Goal: Transaction & Acquisition: Purchase product/service

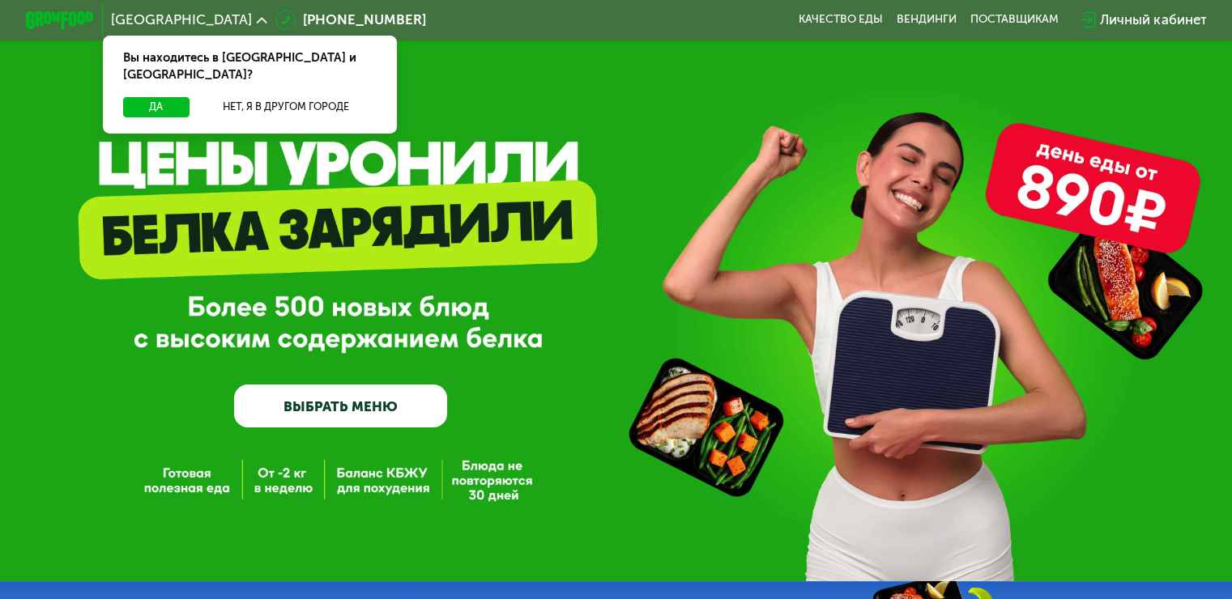
click at [318, 411] on link "ВЫБРАТЬ МЕНЮ" at bounding box center [340, 406] width 213 height 43
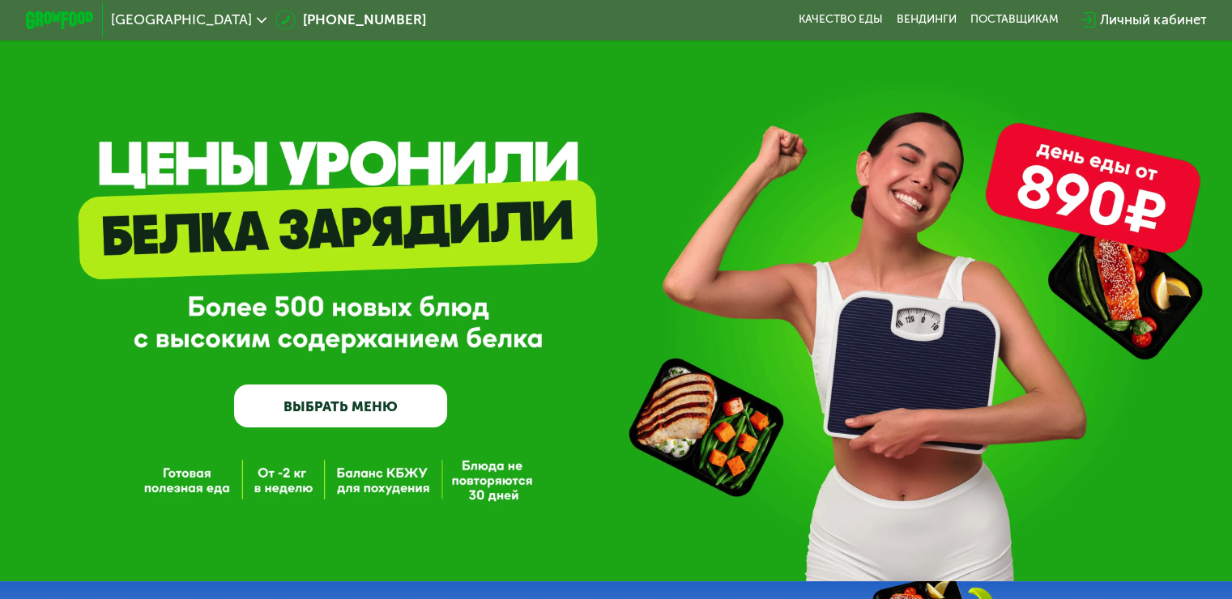
click at [364, 419] on link "ВЫБРАТЬ МЕНЮ" at bounding box center [340, 406] width 213 height 43
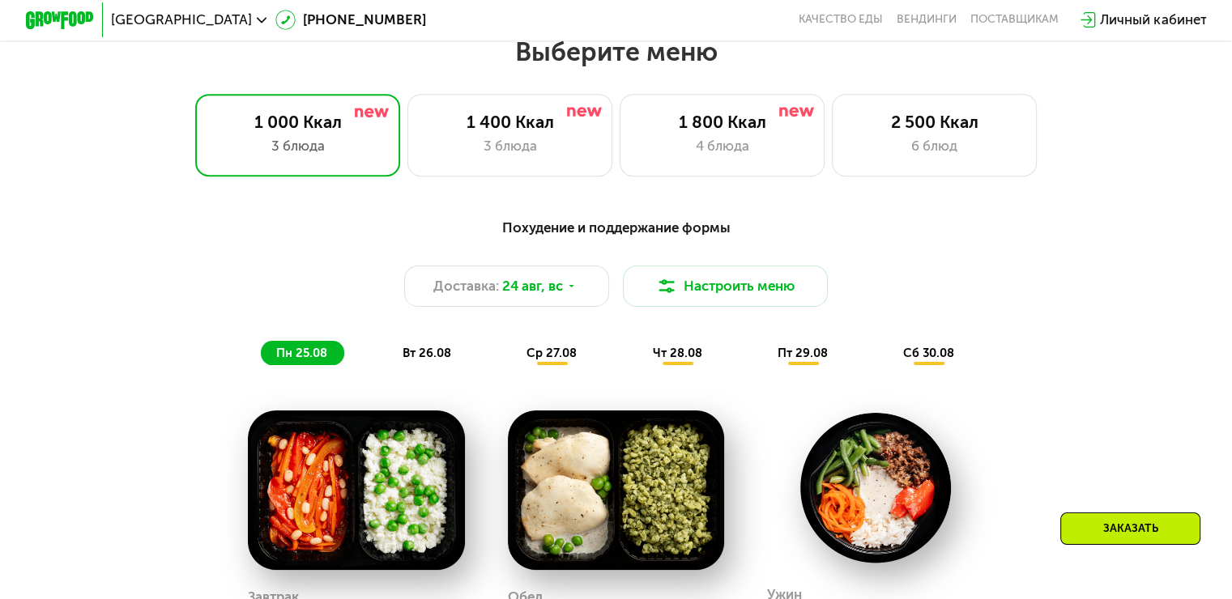
scroll to position [729, 0]
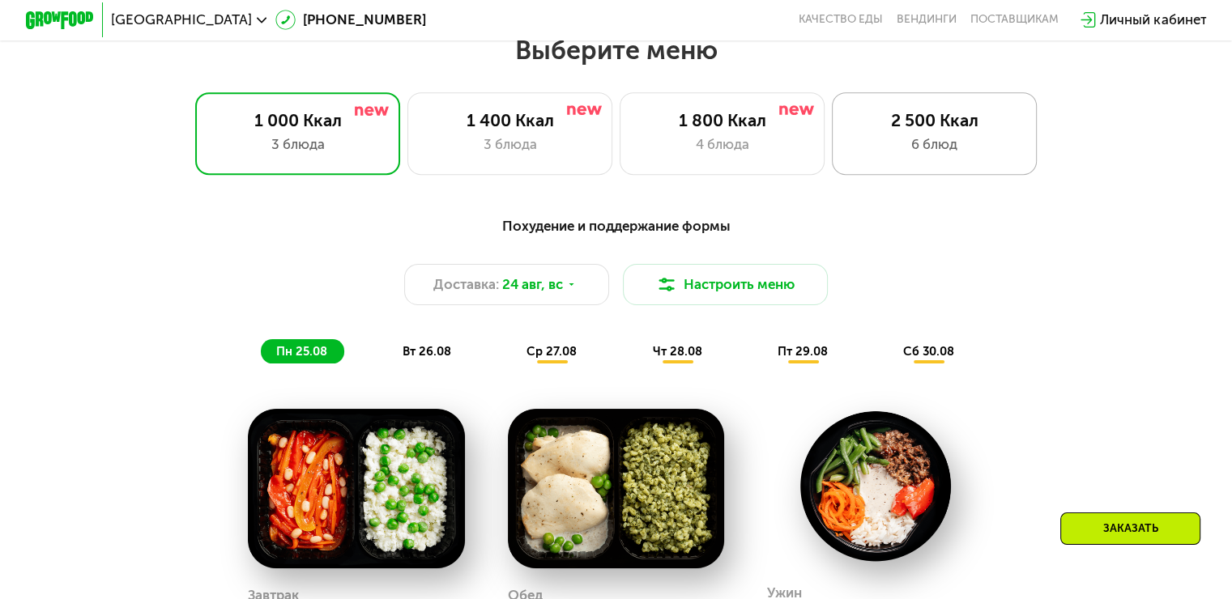
click at [915, 139] on div "2 500 Ккал 6 блюд" at bounding box center [935, 133] width 206 height 82
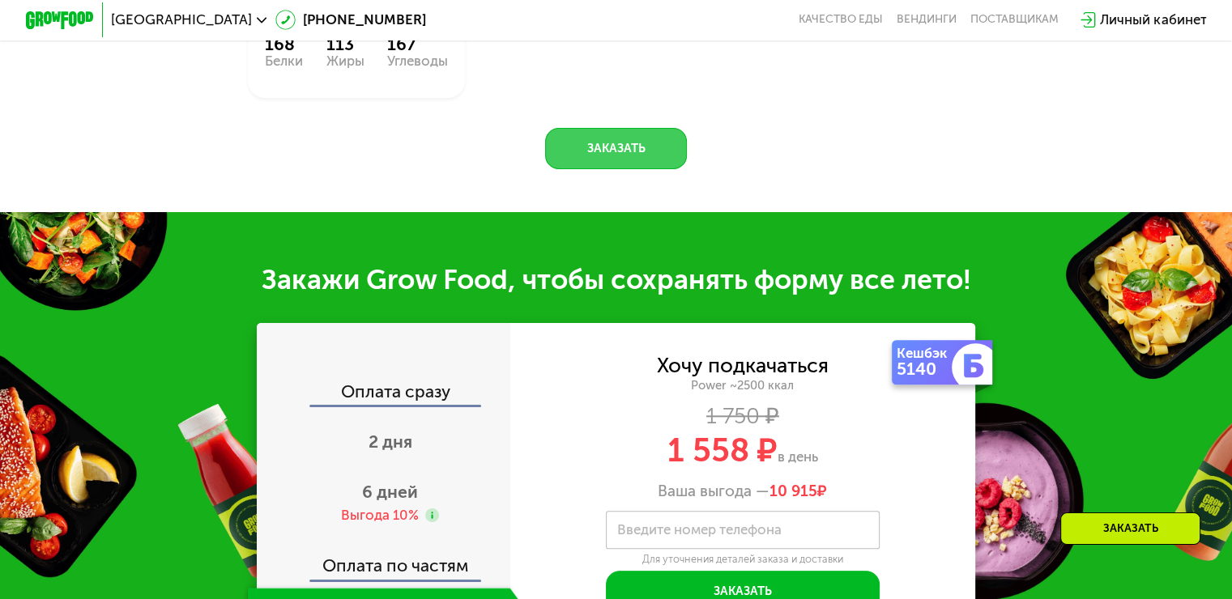
scroll to position [1619, 0]
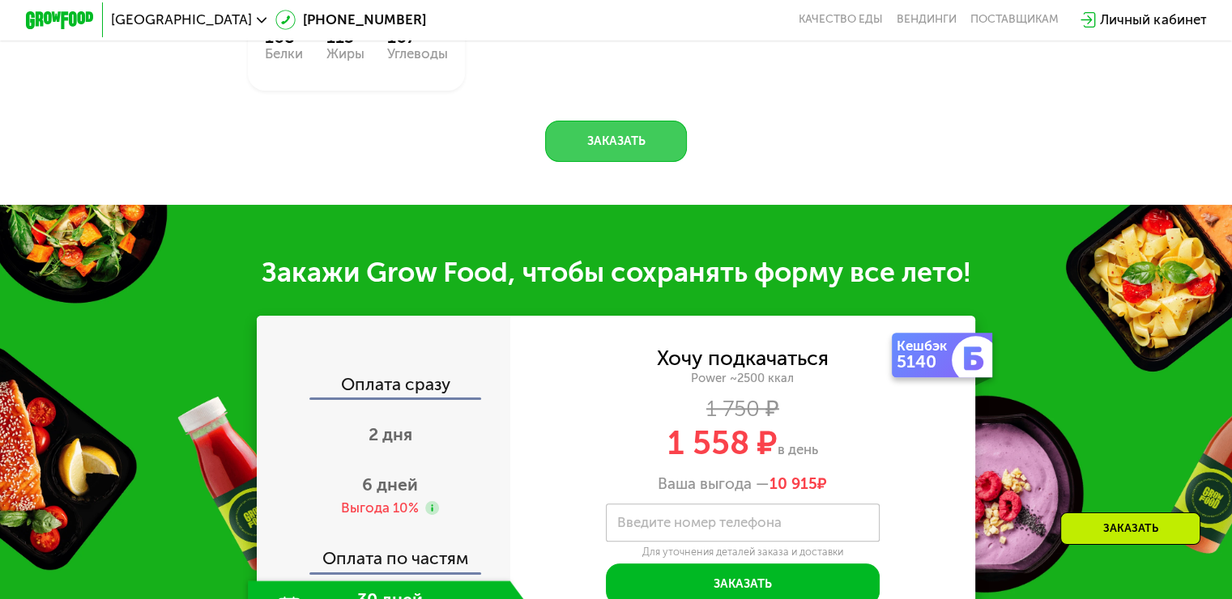
click at [612, 162] on button "Заказать" at bounding box center [616, 141] width 142 height 41
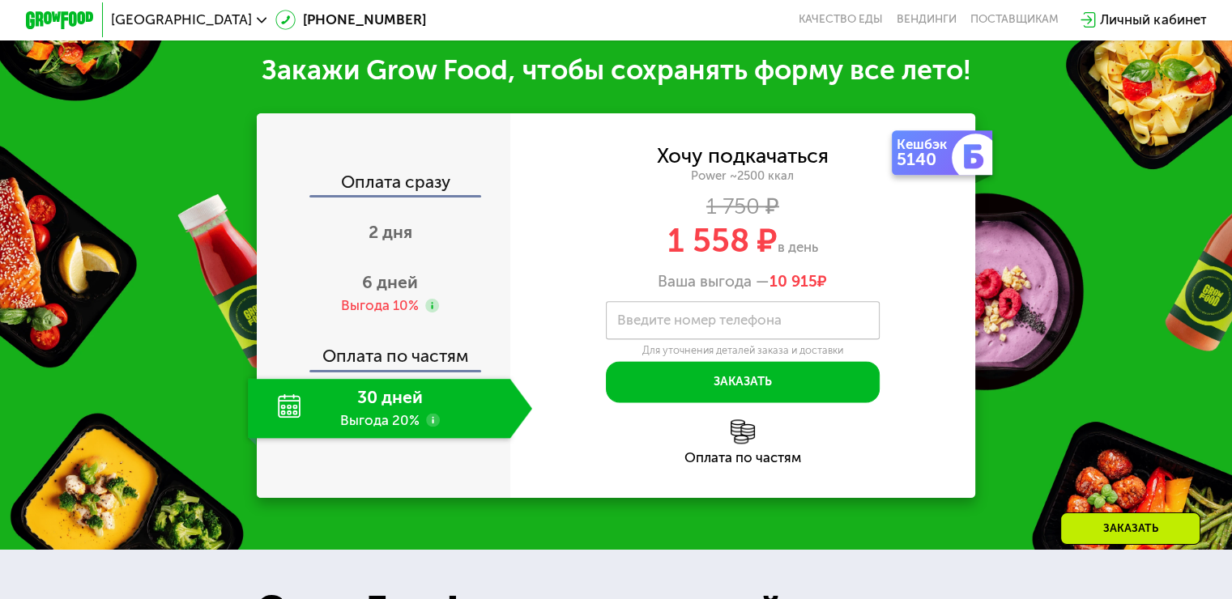
scroll to position [2008, 0]
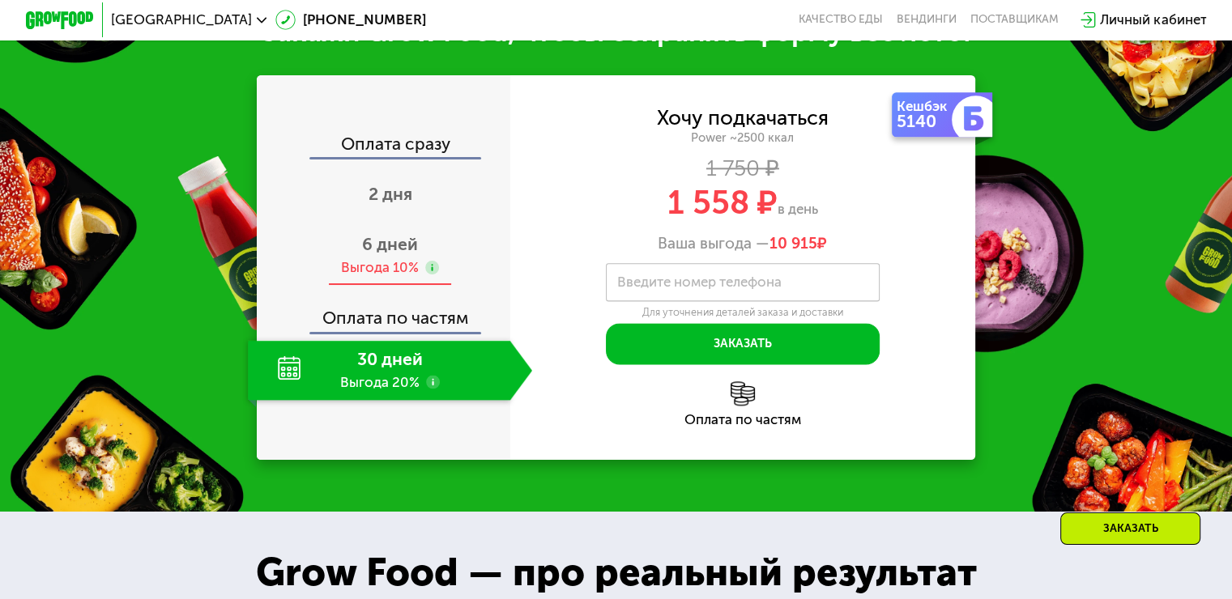
click at [376, 254] on span "6 дней" at bounding box center [390, 244] width 56 height 20
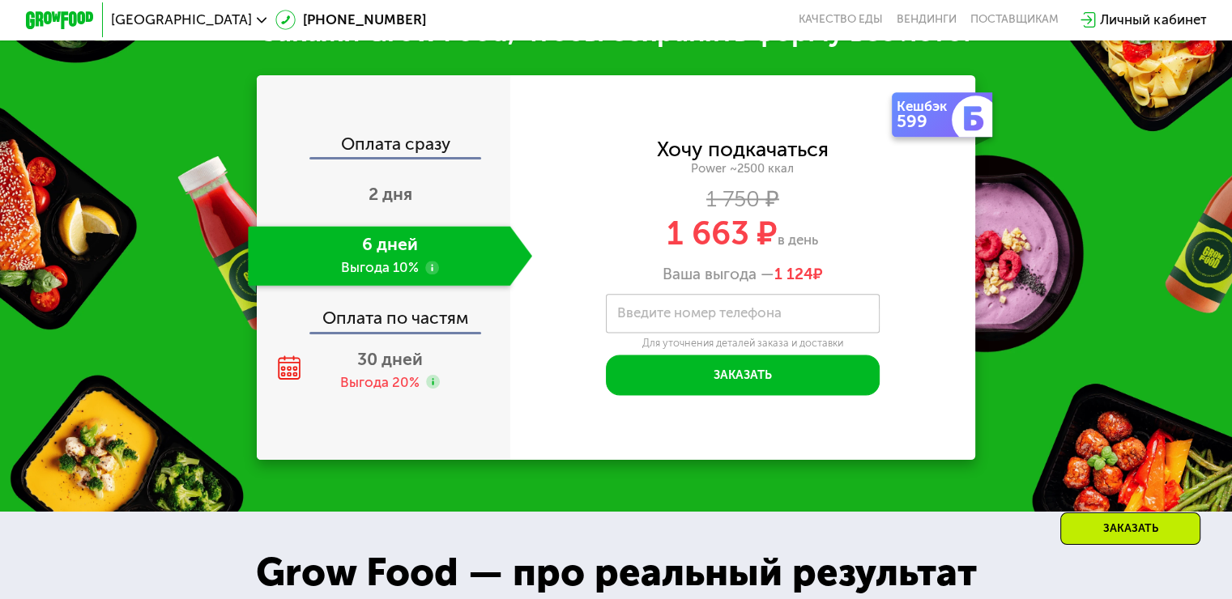
click at [703, 318] on label "Введите номер телефона" at bounding box center [699, 313] width 164 height 10
click at [703, 333] on input "Введите номер телефона" at bounding box center [743, 313] width 274 height 39
click at [417, 157] on div "Оплата сразу" at bounding box center [384, 146] width 252 height 22
click at [392, 204] on span "2 дня" at bounding box center [390, 194] width 44 height 20
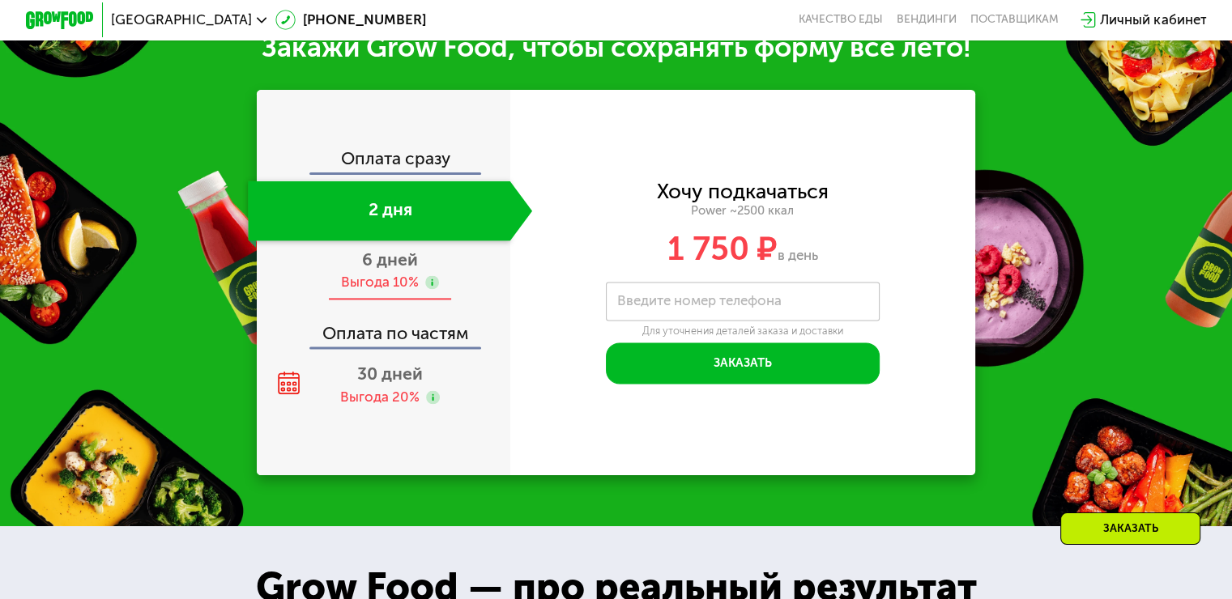
click at [386, 270] on span "6 дней" at bounding box center [390, 259] width 56 height 20
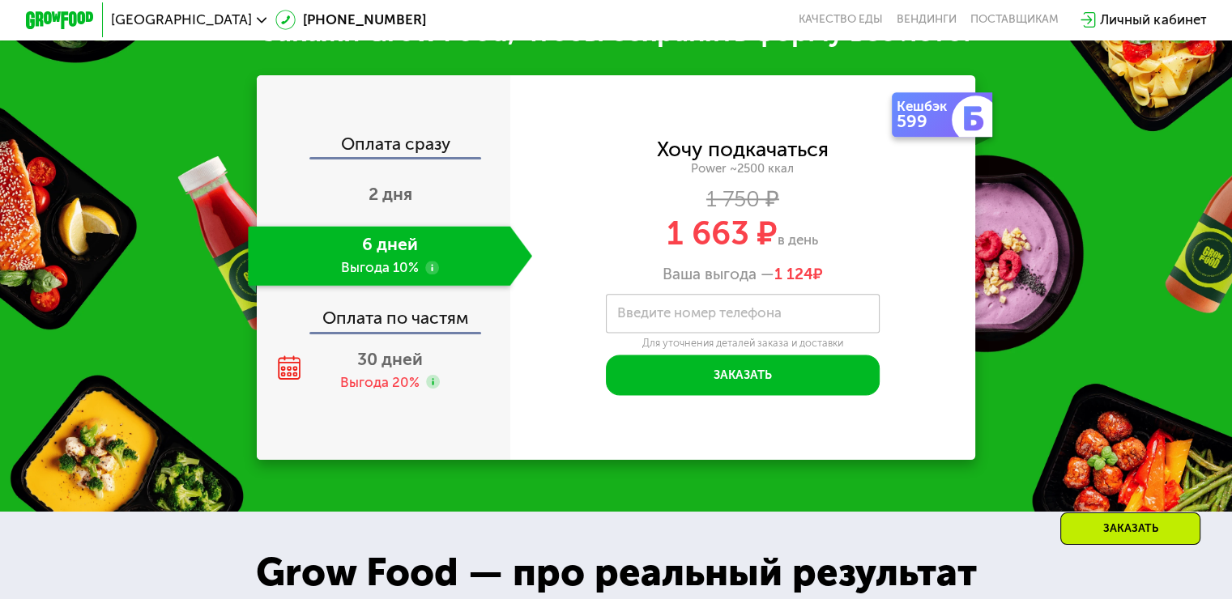
click at [392, 332] on div "Оплата по частям" at bounding box center [384, 312] width 252 height 40
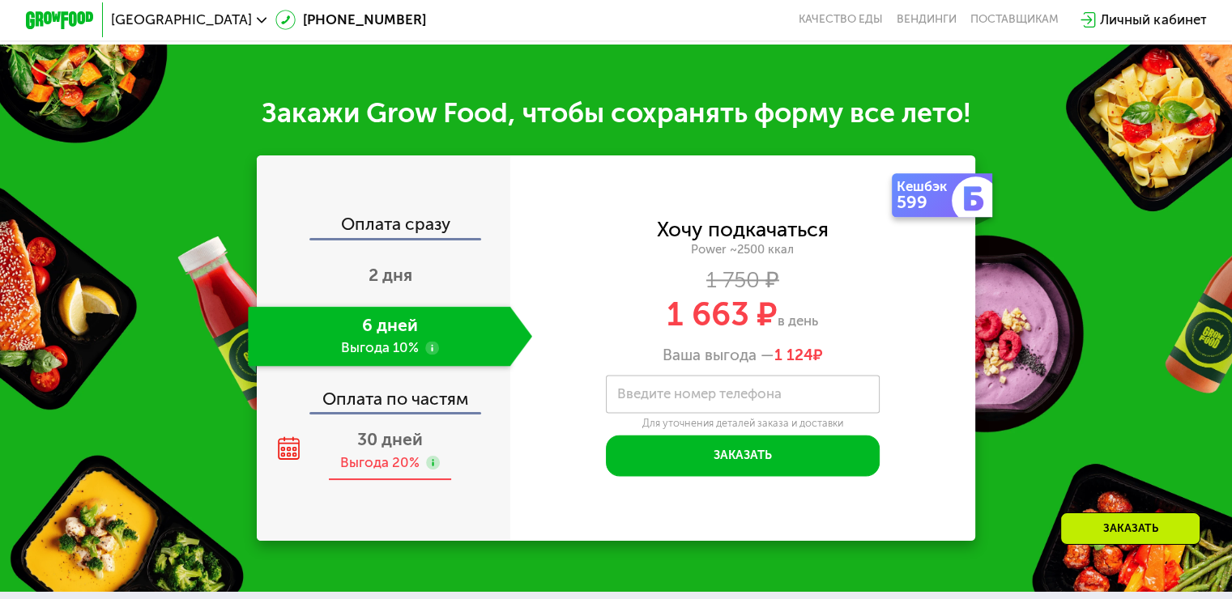
click at [292, 436] on use at bounding box center [289, 447] width 22 height 23
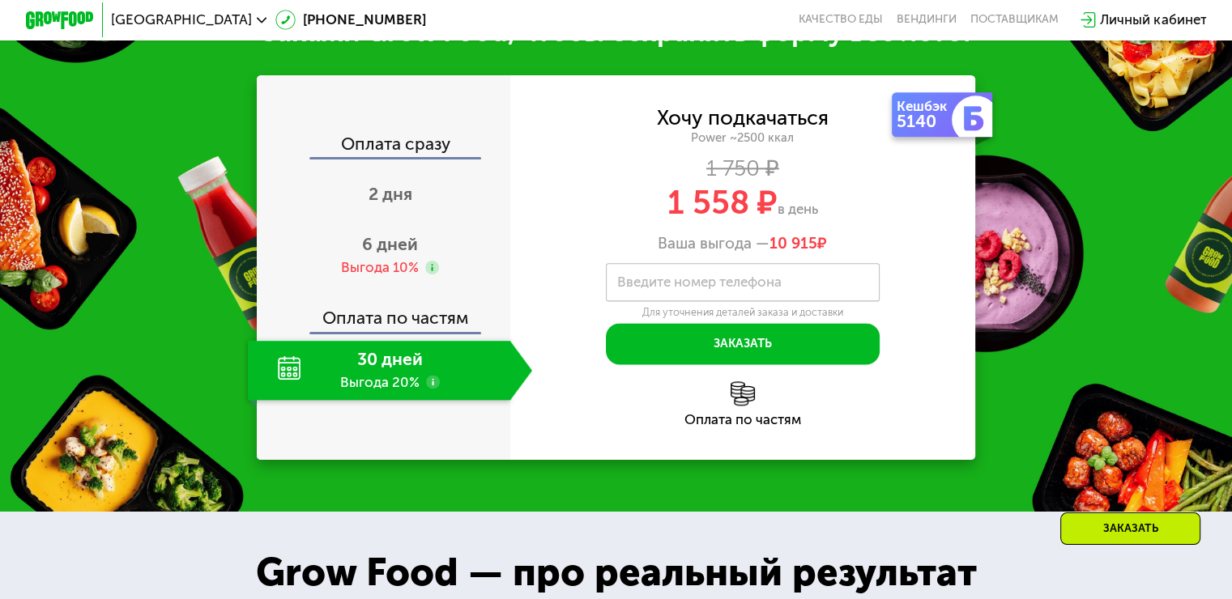
click at [382, 332] on div "Оплата по частям" at bounding box center [384, 312] width 252 height 40
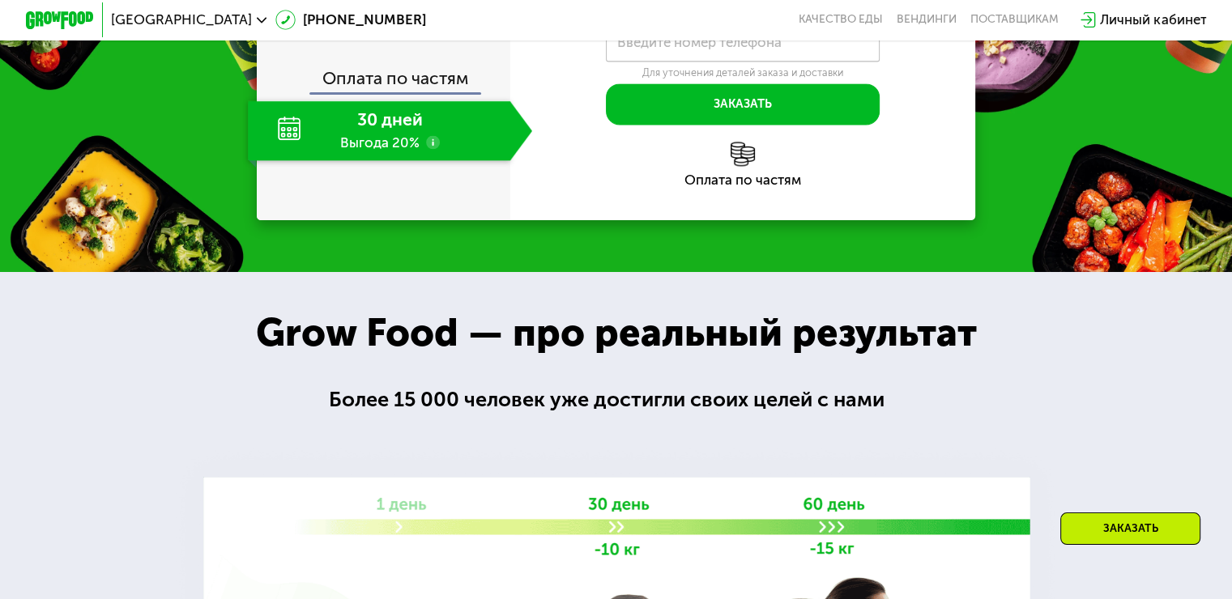
scroll to position [2251, 0]
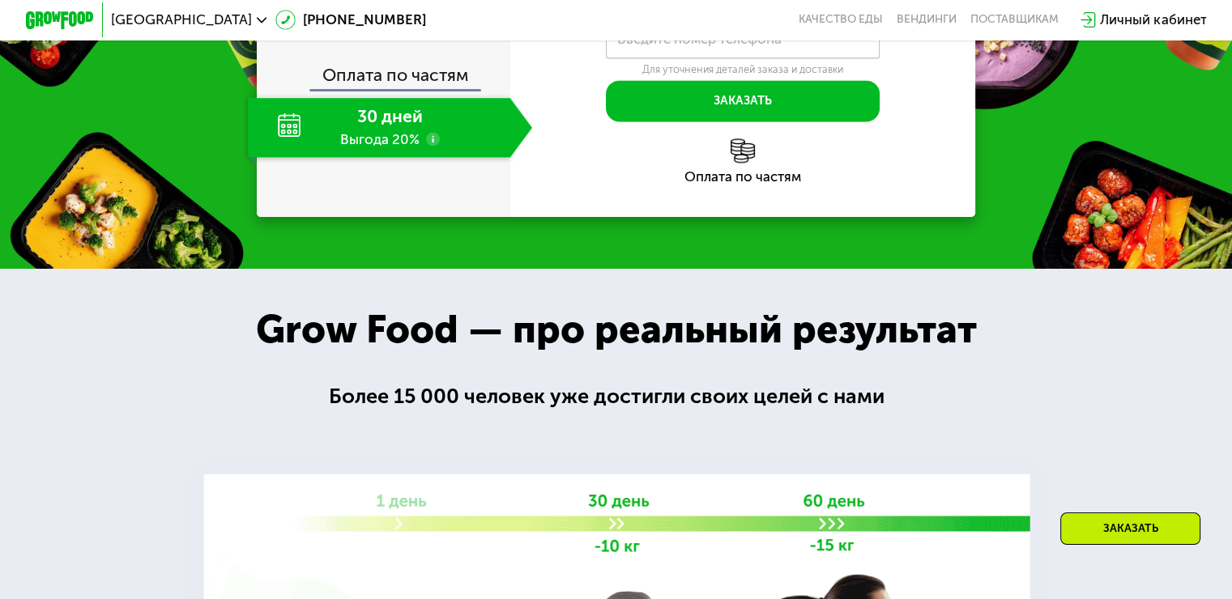
click at [1138, 525] on div "Заказать" at bounding box center [1130, 529] width 140 height 32
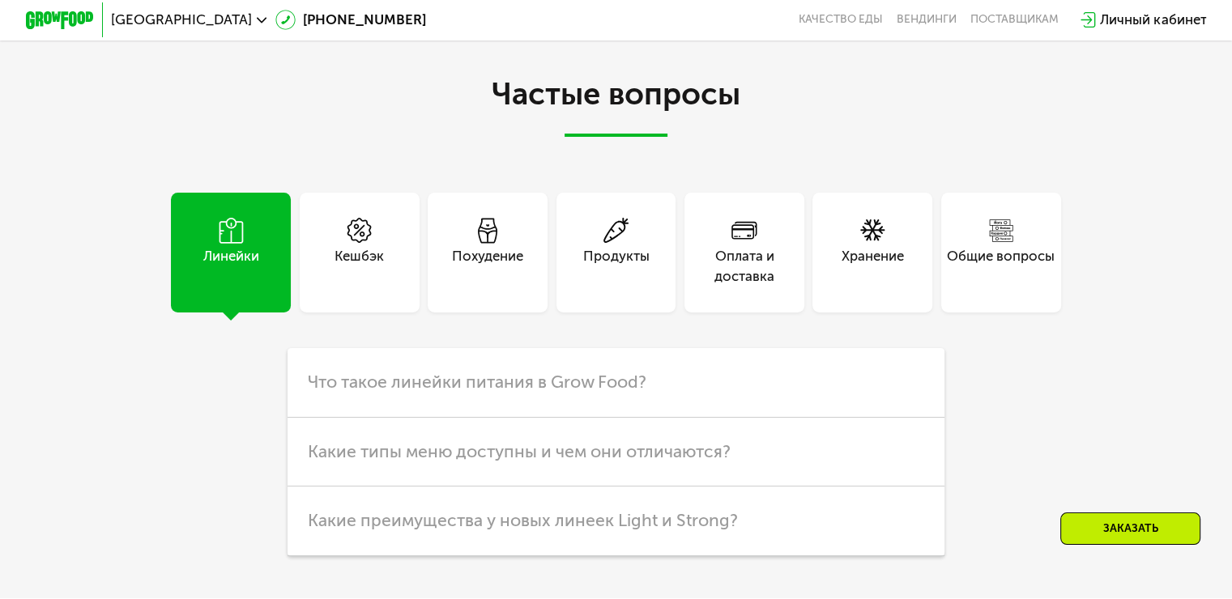
scroll to position [4356, 0]
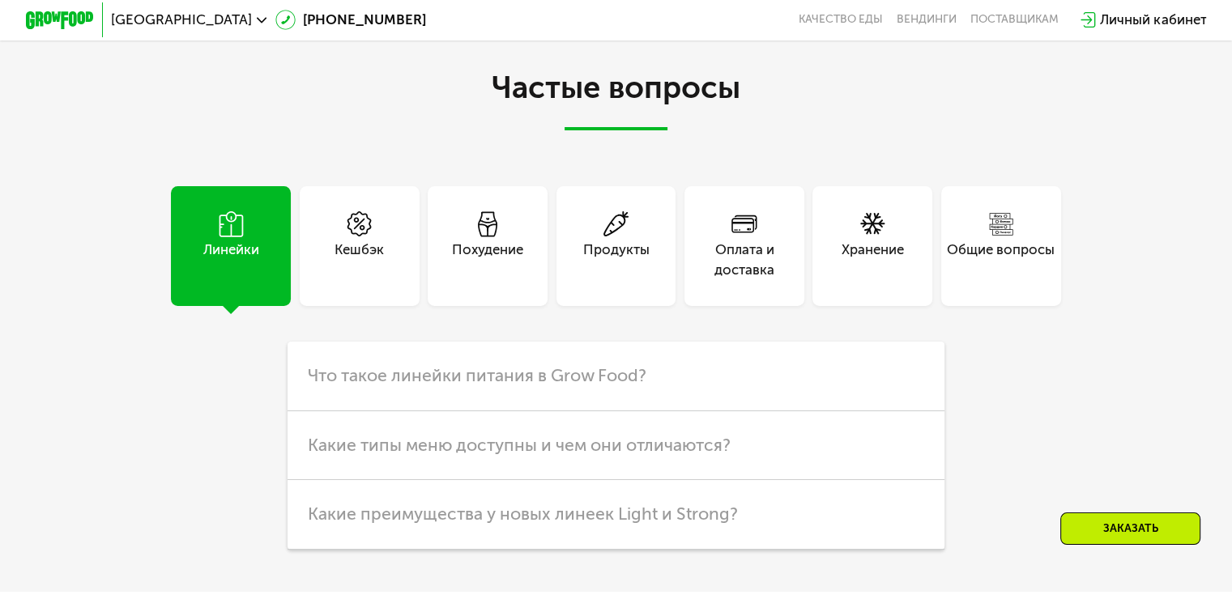
click at [758, 281] on div "Оплата и доставка" at bounding box center [744, 260] width 120 height 41
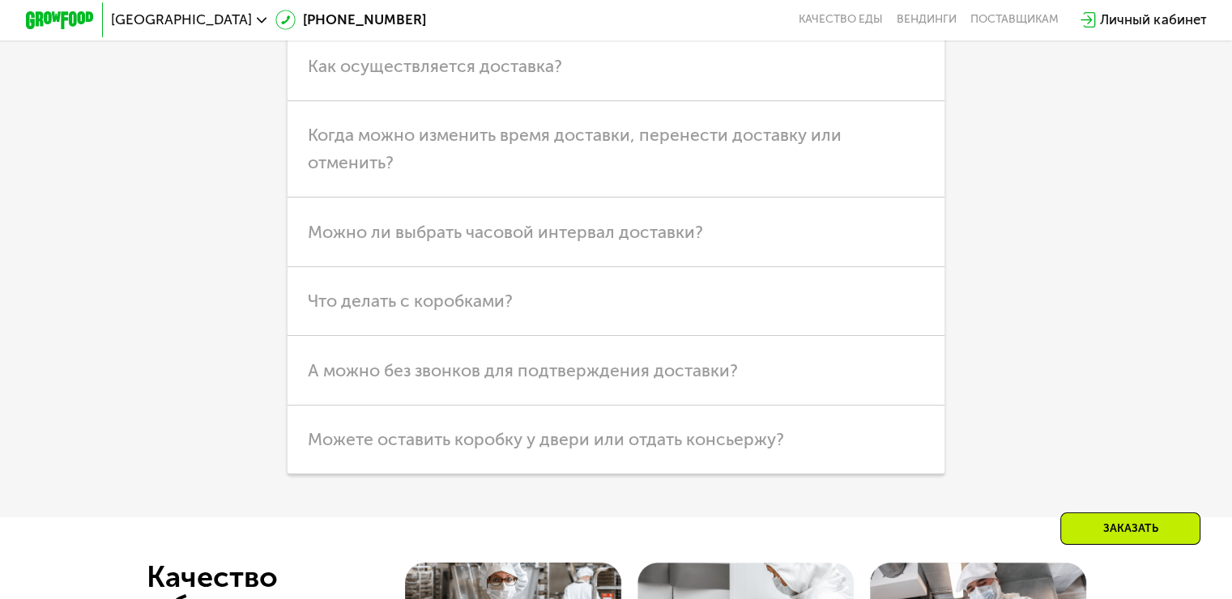
scroll to position [4275, 0]
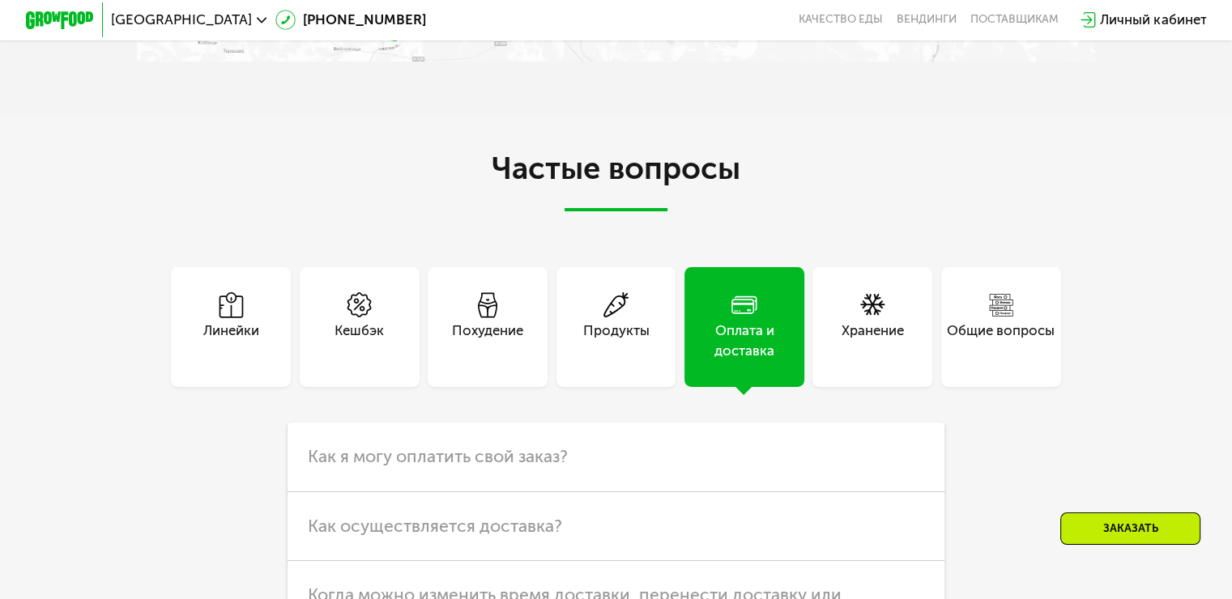
click at [230, 362] on div "Линейки" at bounding box center [231, 341] width 56 height 41
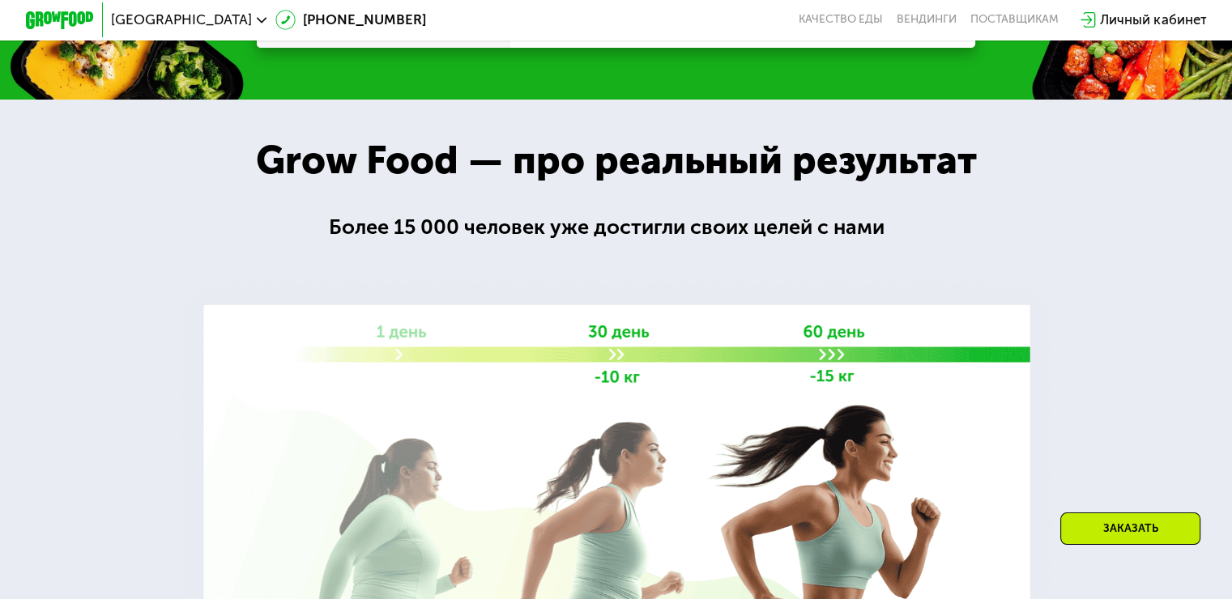
scroll to position [2008, 0]
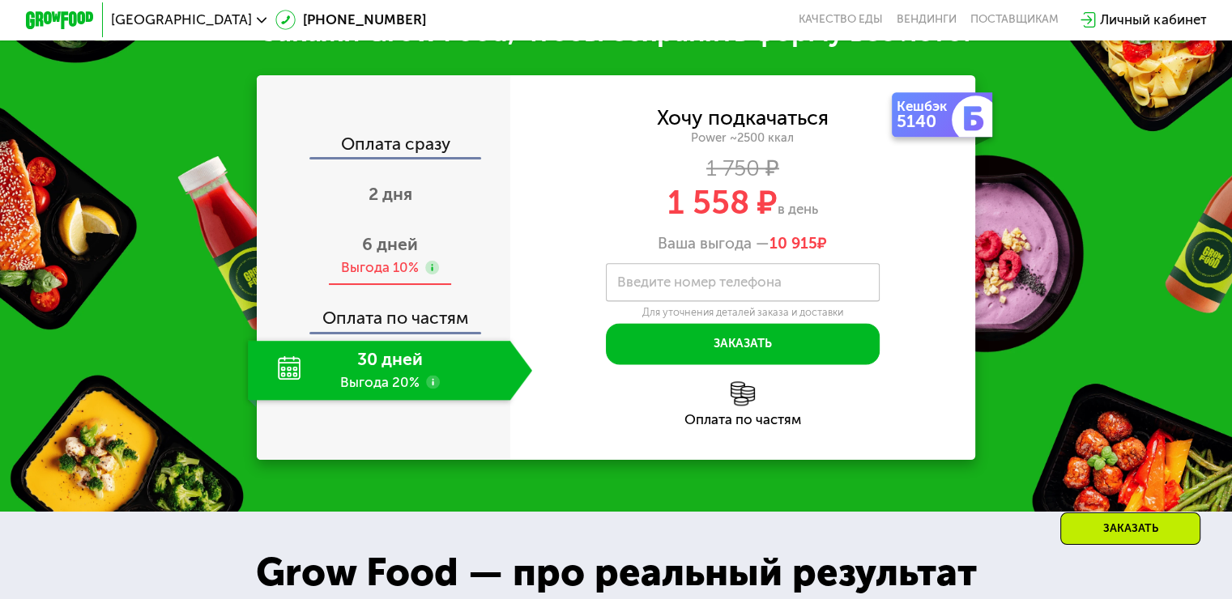
click at [403, 254] on span "6 дней" at bounding box center [390, 244] width 56 height 20
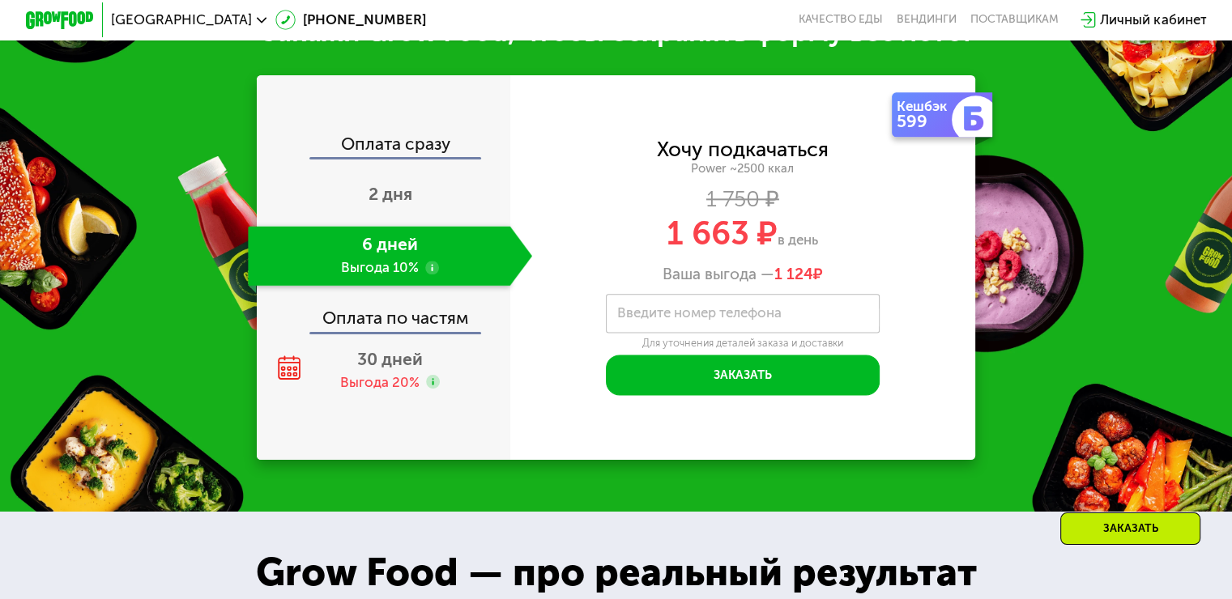
click at [767, 318] on label "Введите номер телефона" at bounding box center [699, 313] width 164 height 10
click at [767, 333] on input "Введите номер телефона" at bounding box center [743, 313] width 274 height 39
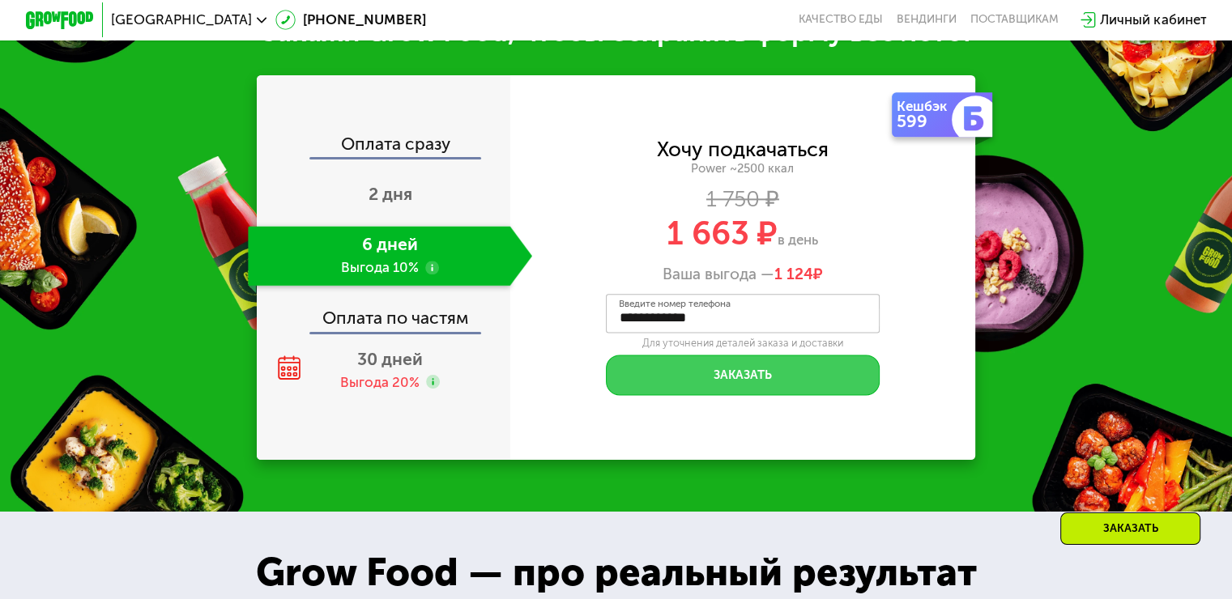
click at [769, 396] on button "Заказать" at bounding box center [743, 375] width 274 height 41
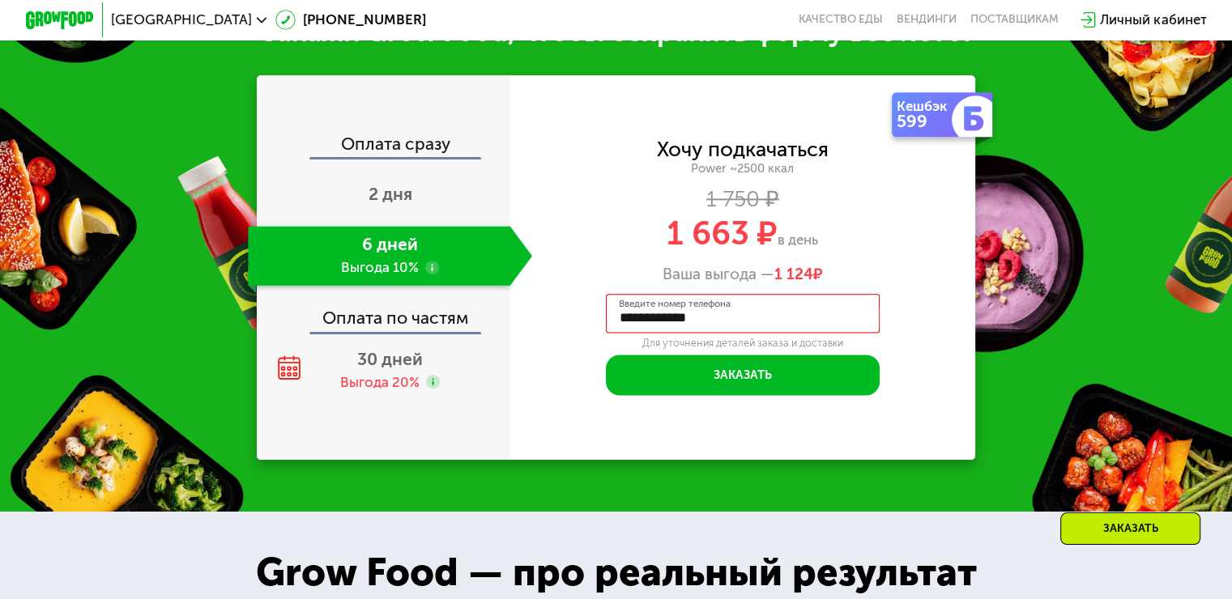
click at [874, 331] on span at bounding box center [867, 318] width 22 height 28
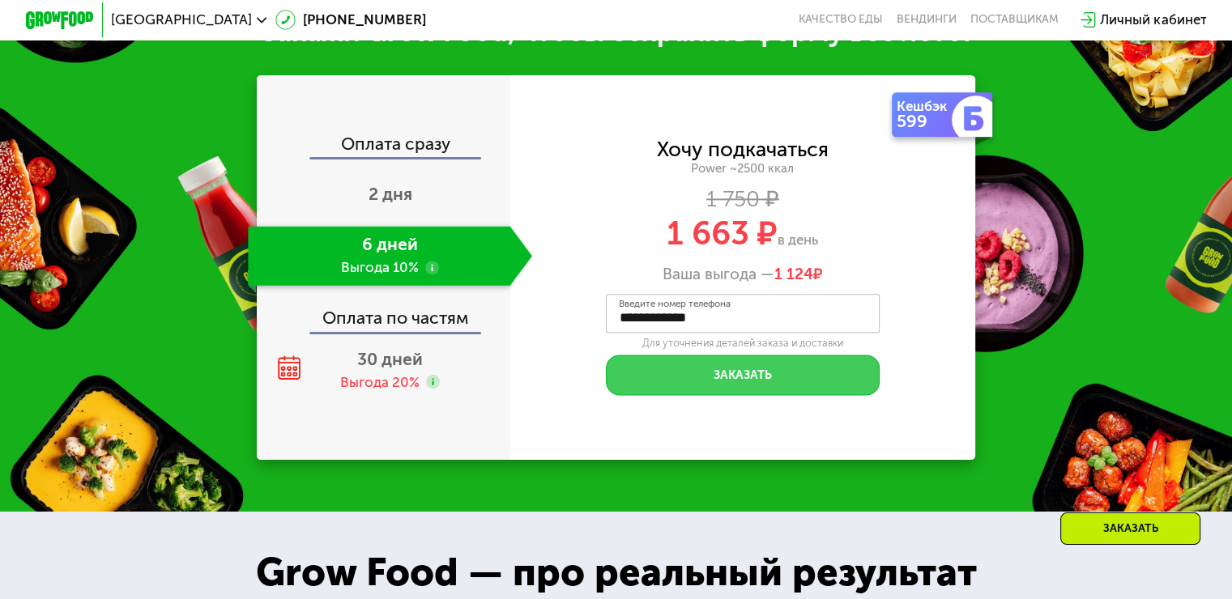
click at [735, 396] on button "Заказать" at bounding box center [743, 375] width 274 height 41
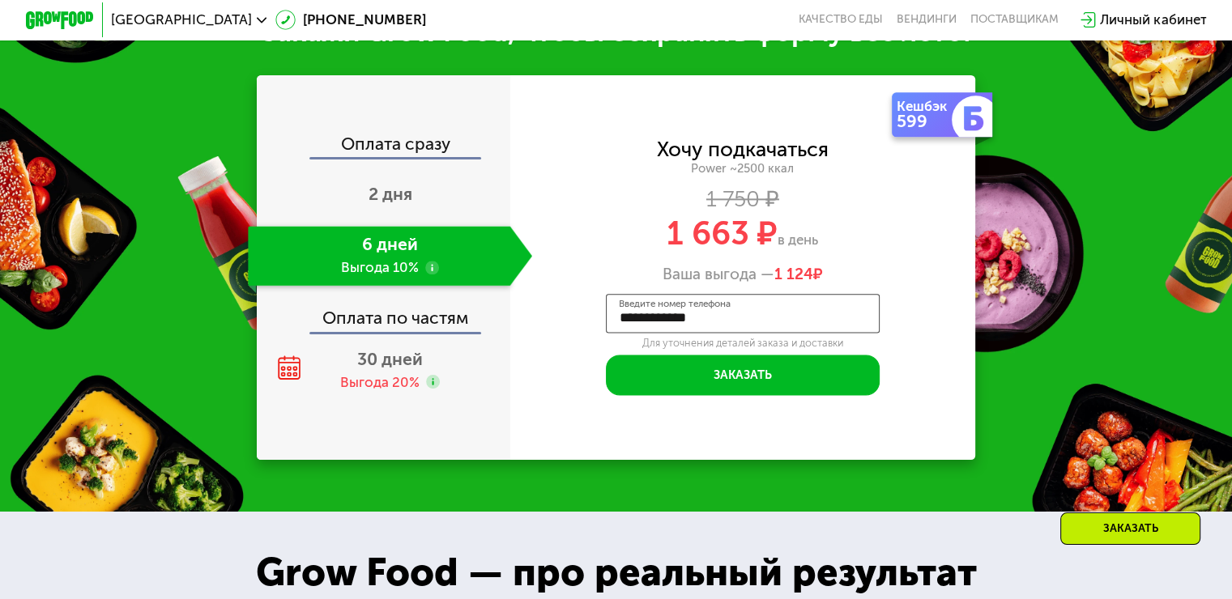
drag, startPoint x: 748, startPoint y: 358, endPoint x: 632, endPoint y: 369, distance: 116.3
click at [640, 333] on input "**********" at bounding box center [743, 313] width 274 height 39
type input "*"
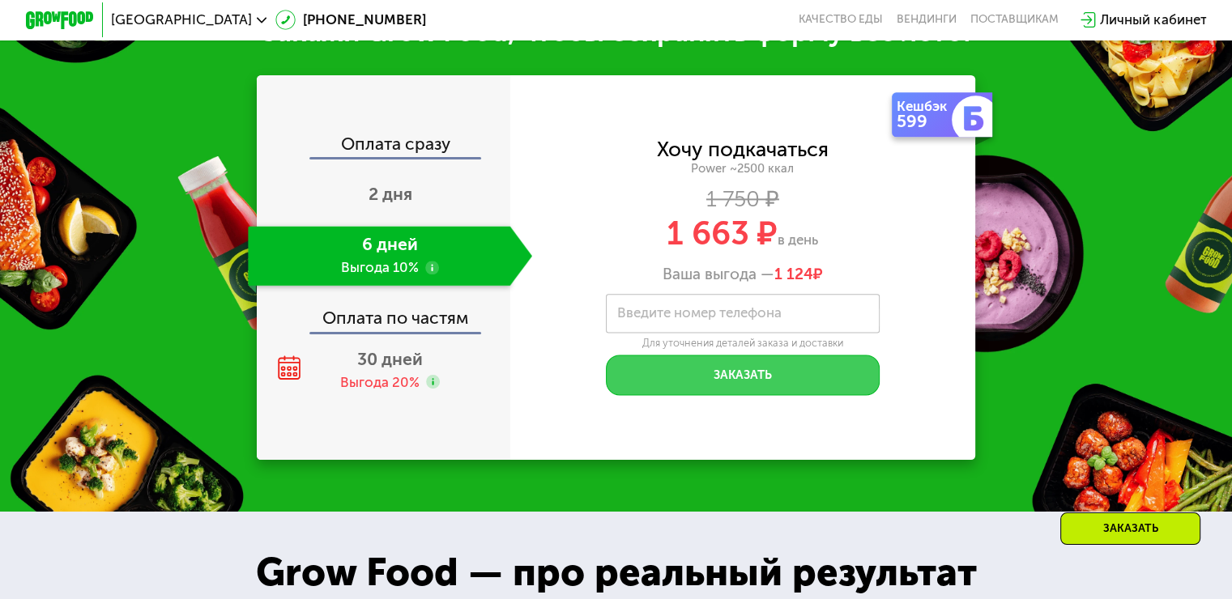
click at [666, 396] on button "Заказать" at bounding box center [743, 375] width 274 height 41
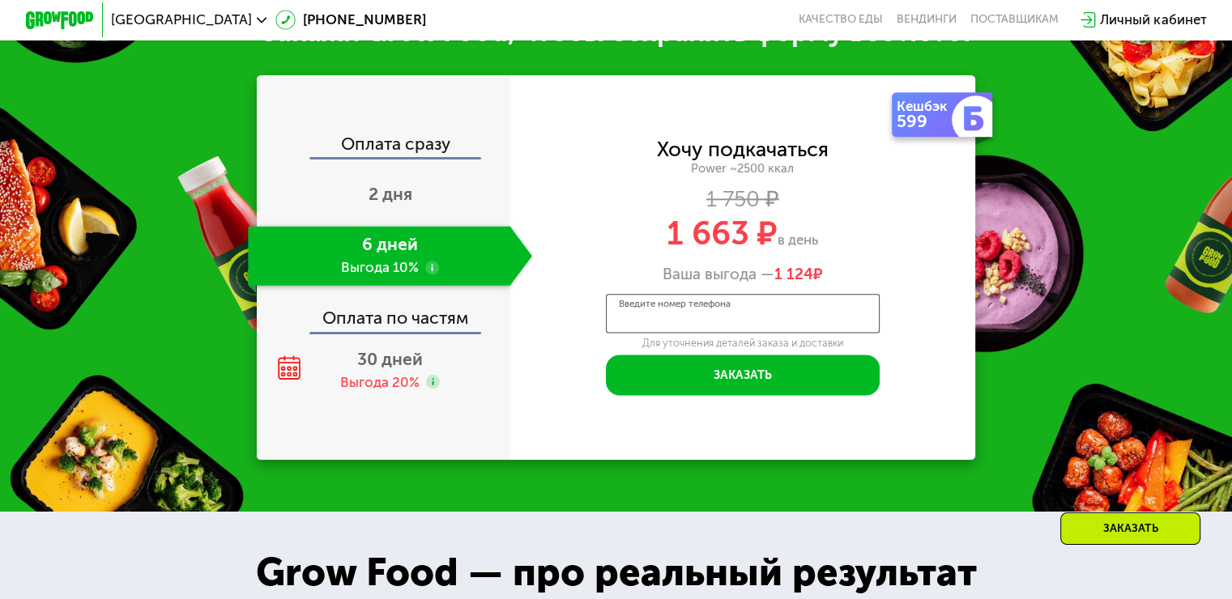
click at [664, 333] on input "Введите номер телефона" at bounding box center [743, 313] width 274 height 39
type input "**********"
click at [559, 386] on div "**********" at bounding box center [743, 268] width 466 height 256
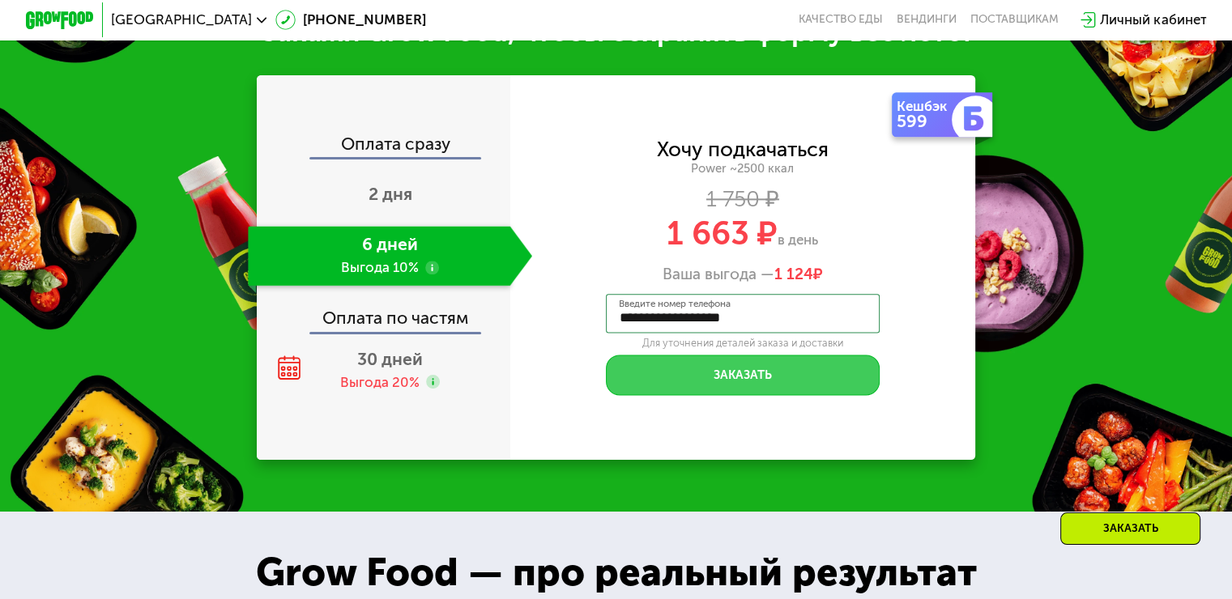
click at [691, 396] on button "Заказать" at bounding box center [743, 375] width 274 height 41
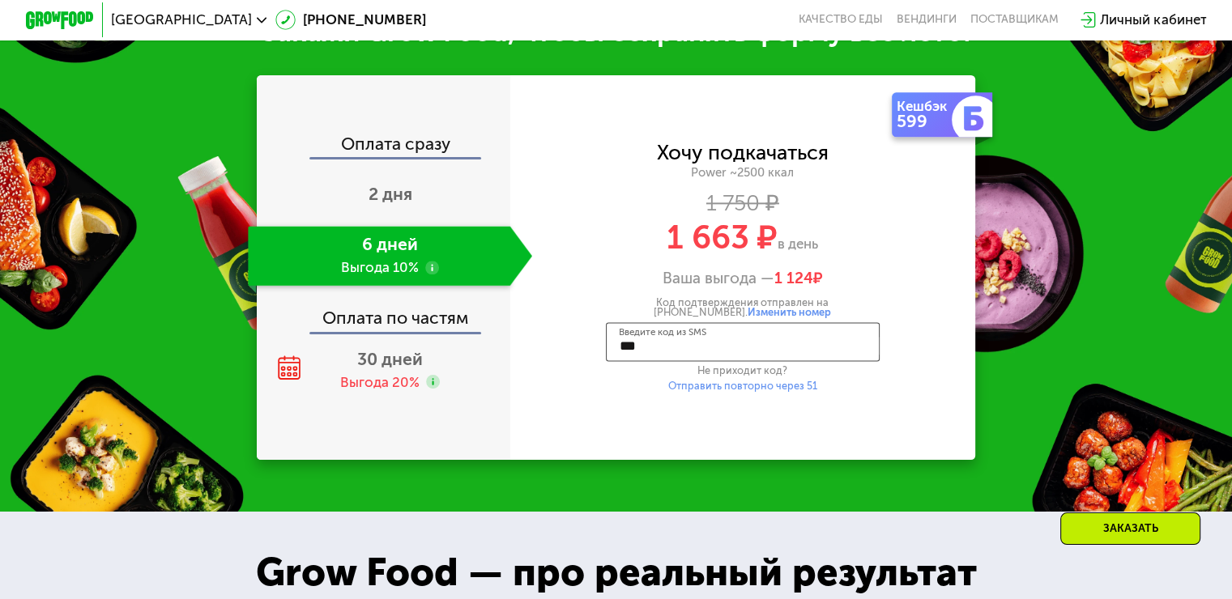
type input "****"
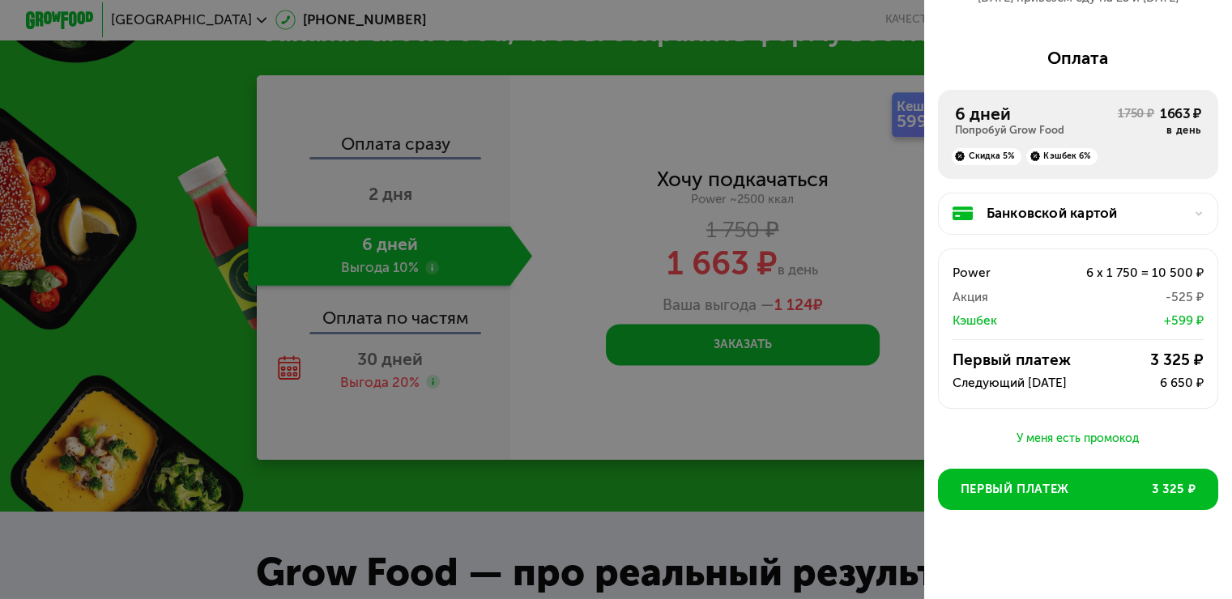
scroll to position [162, 0]
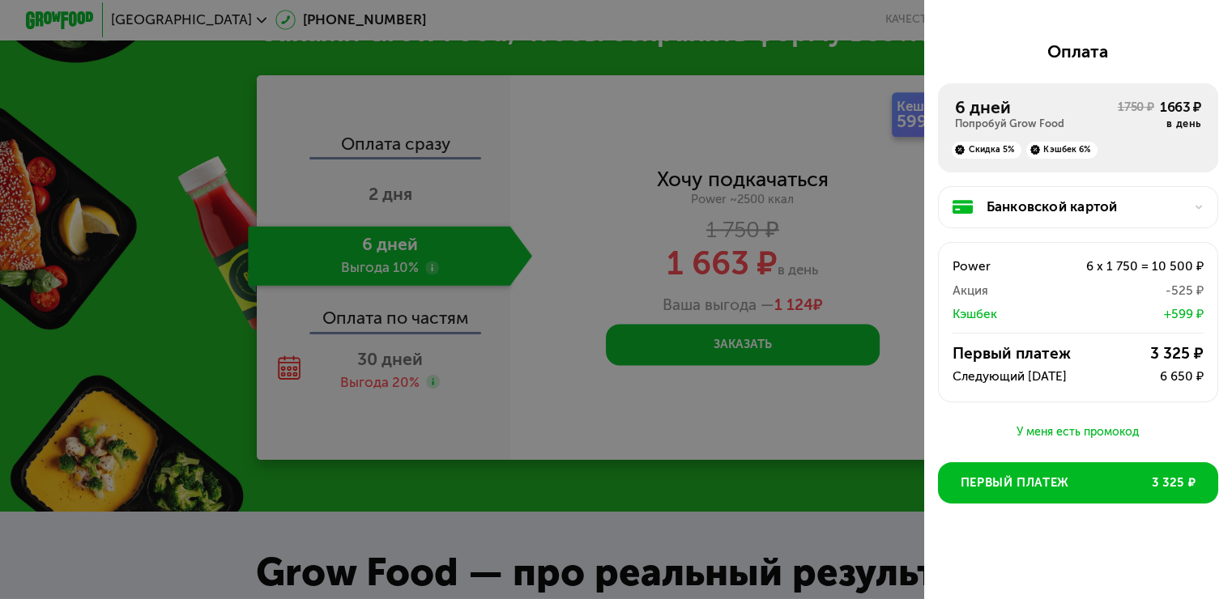
click at [1069, 440] on div "У меня есть промокод" at bounding box center [1078, 432] width 280 height 19
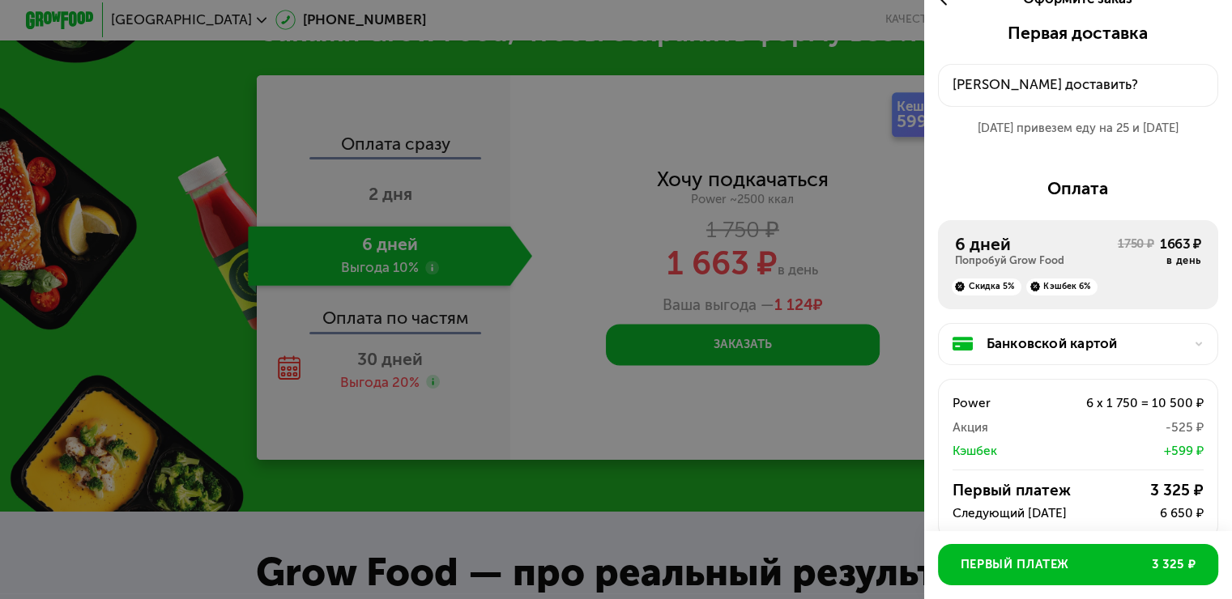
scroll to position [0, 0]
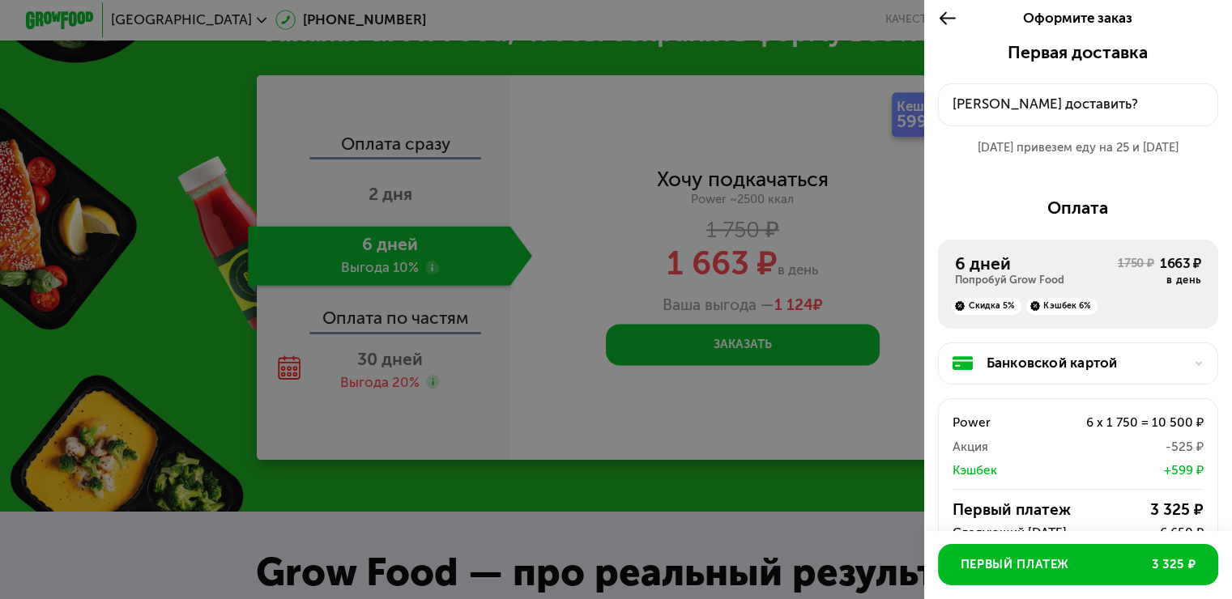
click at [1042, 262] on div "6 дней" at bounding box center [1036, 263] width 163 height 20
click at [1018, 113] on div "[PERSON_NAME] доставить?" at bounding box center [1078, 104] width 252 height 20
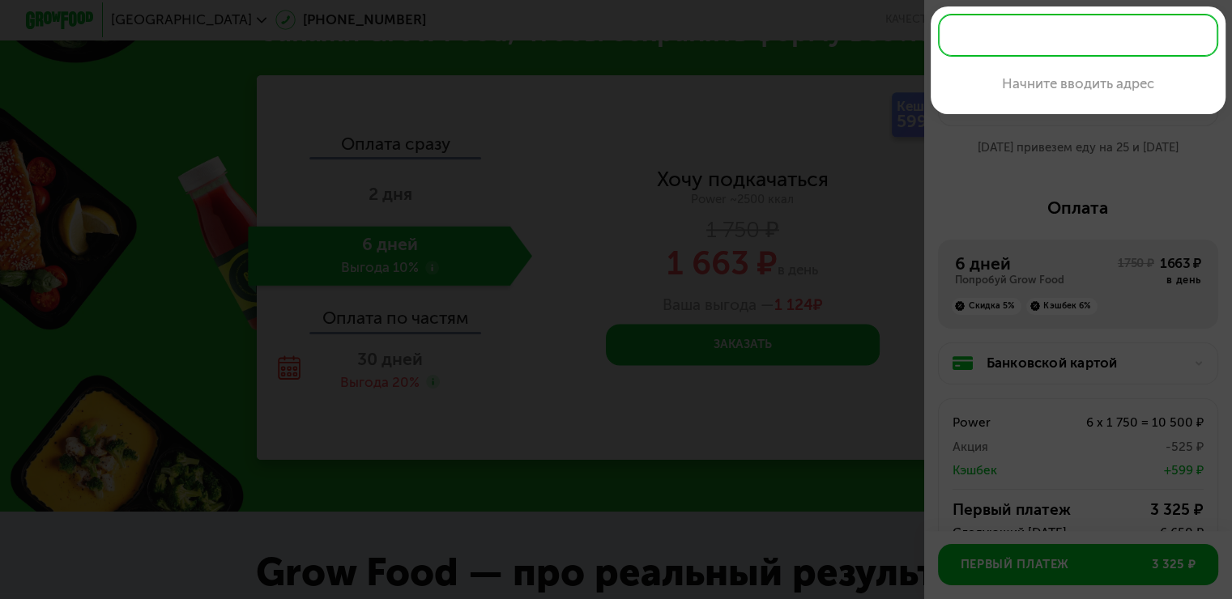
click at [981, 24] on input "text" at bounding box center [1078, 35] width 280 height 43
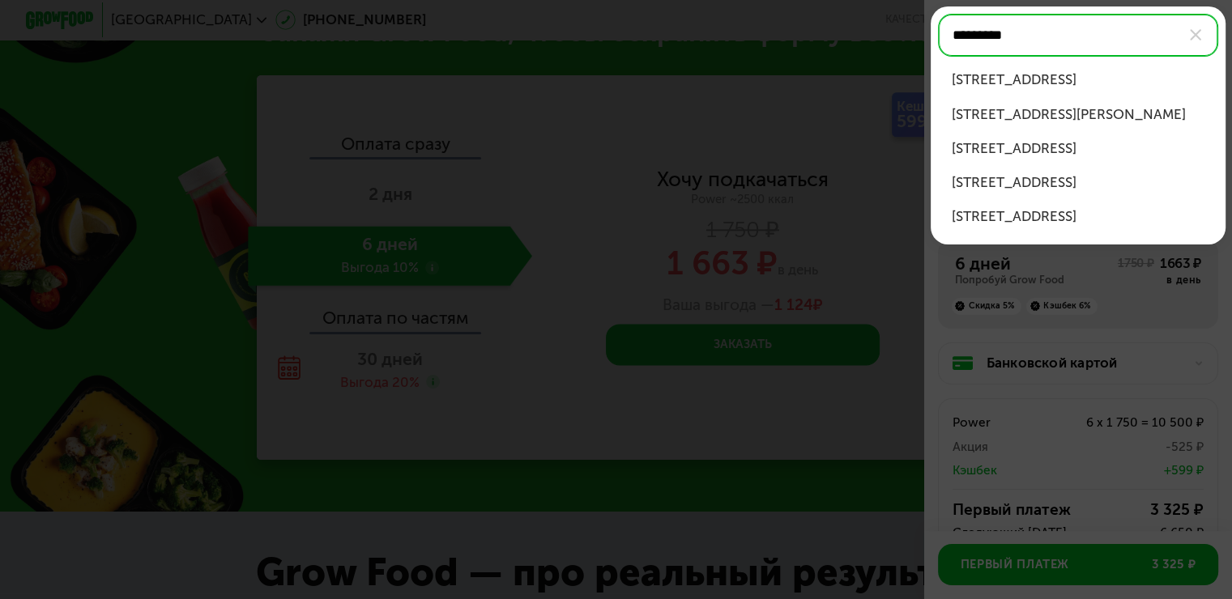
click at [1079, 84] on div "[STREET_ADDRESS]" at bounding box center [1077, 80] width 253 height 20
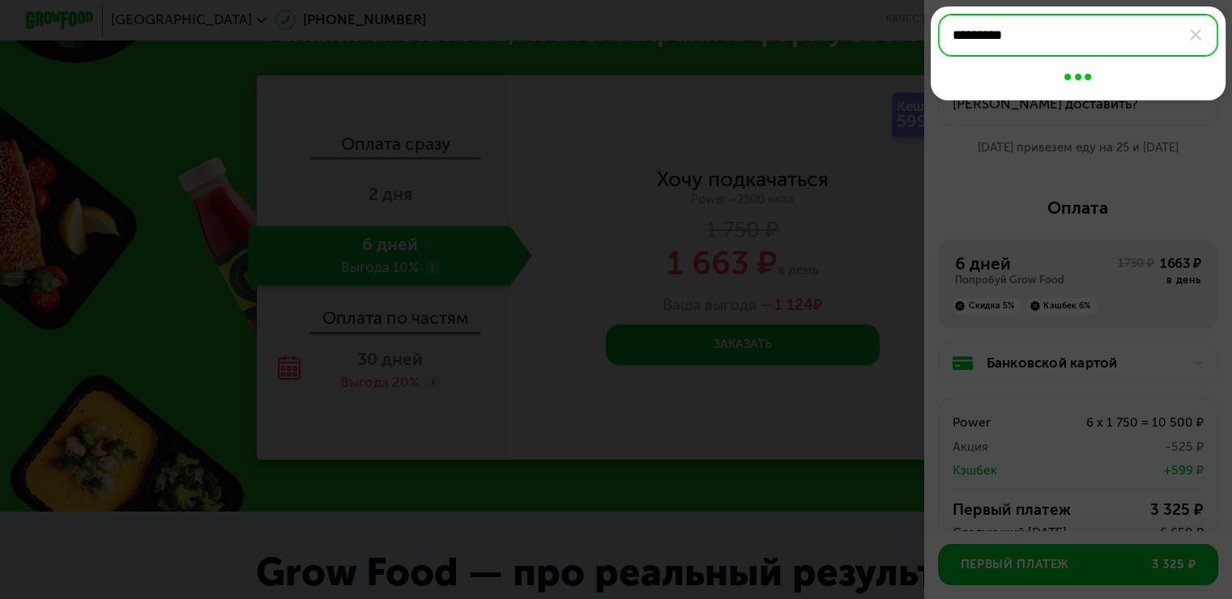
type input "**********"
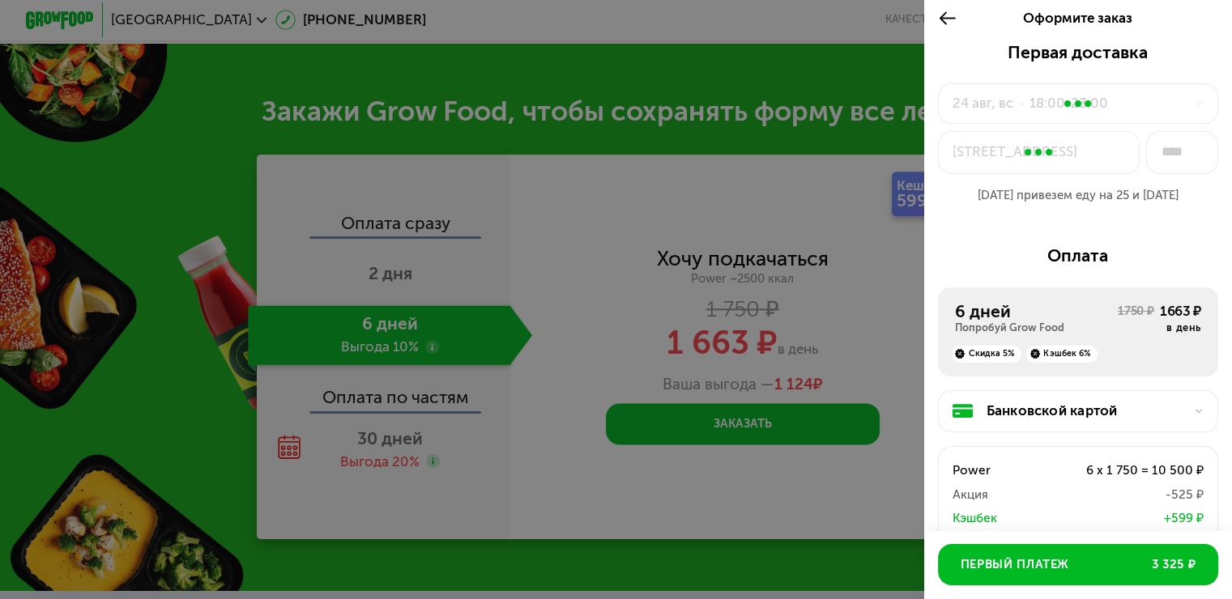
scroll to position [1927, 0]
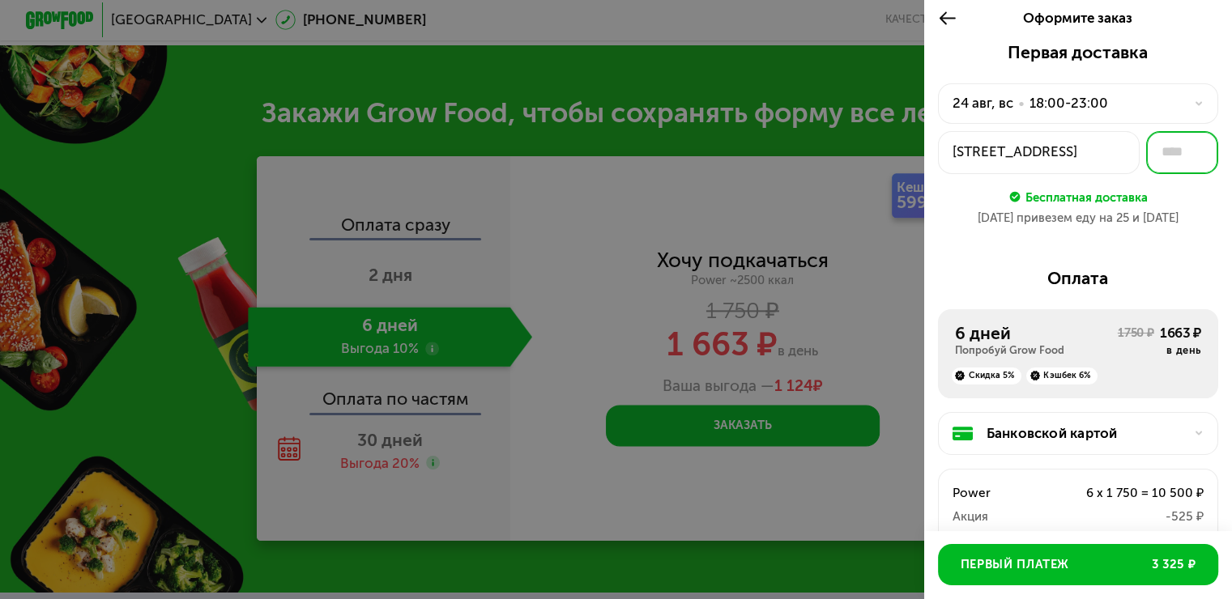
click at [1172, 157] on input "text" at bounding box center [1182, 152] width 72 height 43
type input "***"
click at [1184, 236] on div "Первая доставка [DATE] • 18:00-23:00 [STREET_ADDRESS] *** Бесплатная доставка […" at bounding box center [1078, 141] width 280 height 198
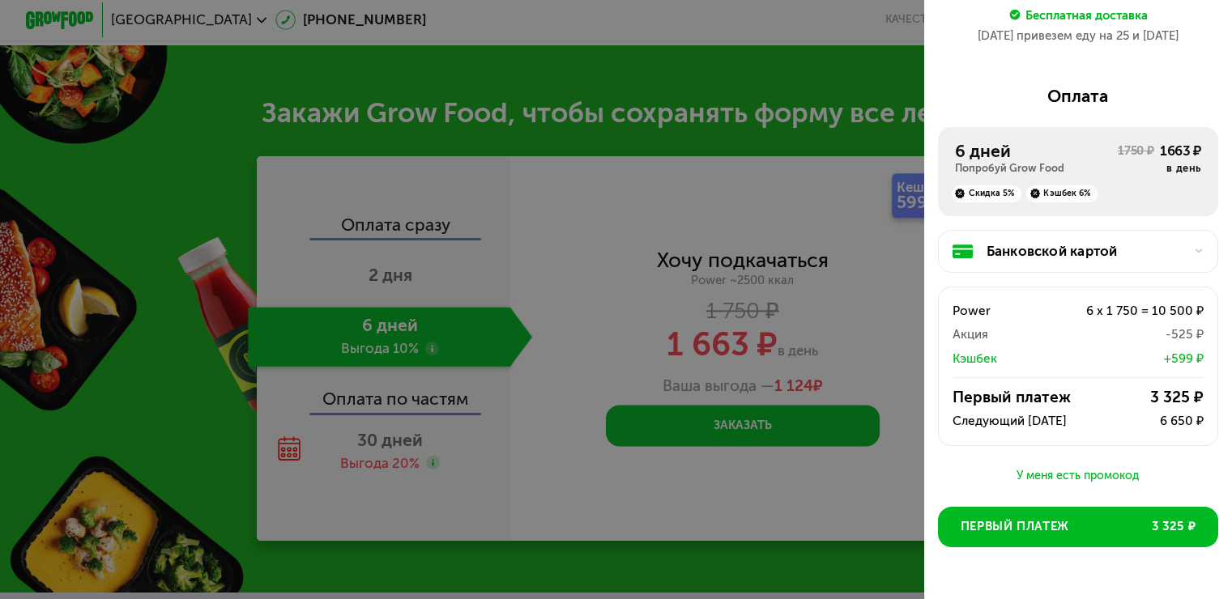
scroll to position [242, 0]
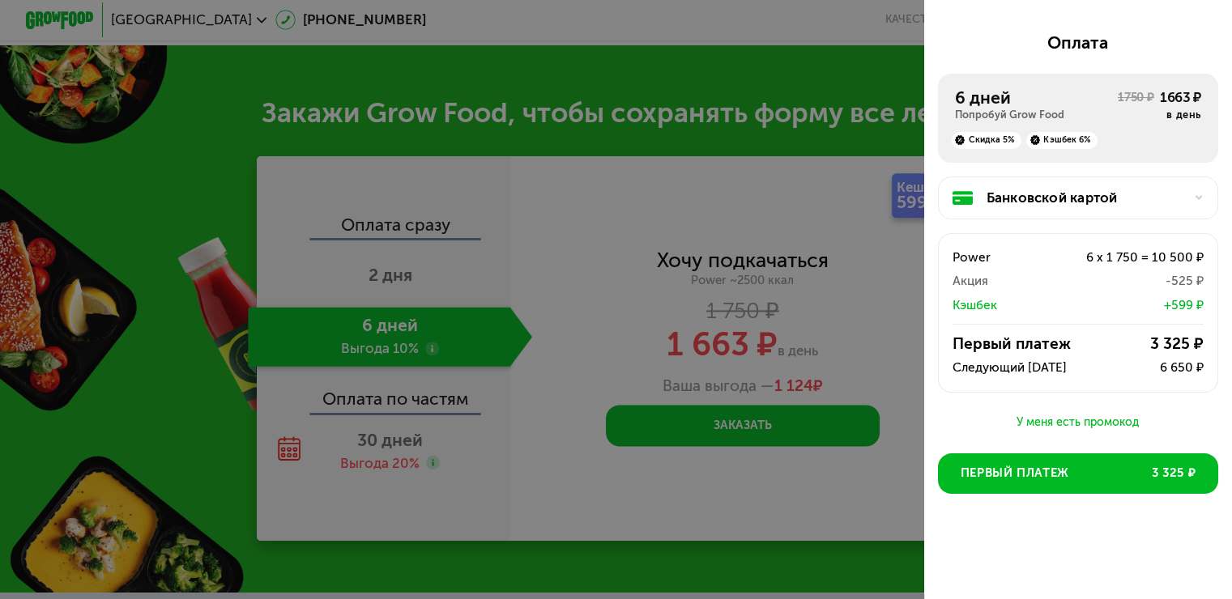
click at [1062, 420] on div "У меня есть промокод" at bounding box center [1078, 422] width 280 height 19
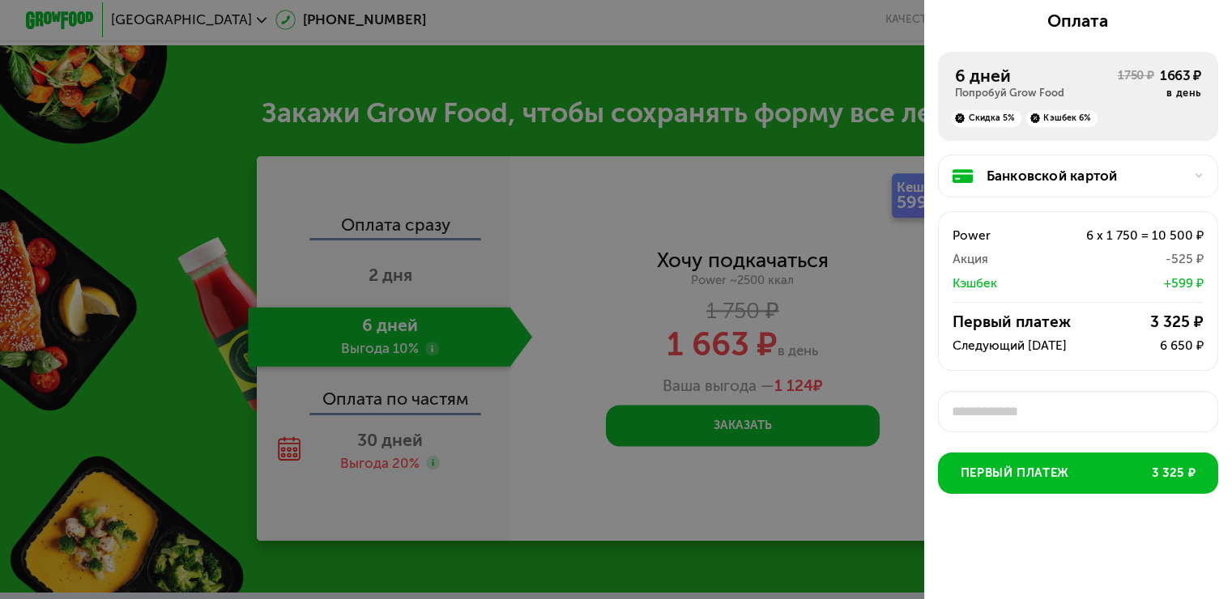
click at [1033, 431] on div "Первая доставка [DATE] • 18:00-23:00 пр-кт Науки, 8к3 *** Бесплатная доставка […" at bounding box center [1078, 189] width 308 height 808
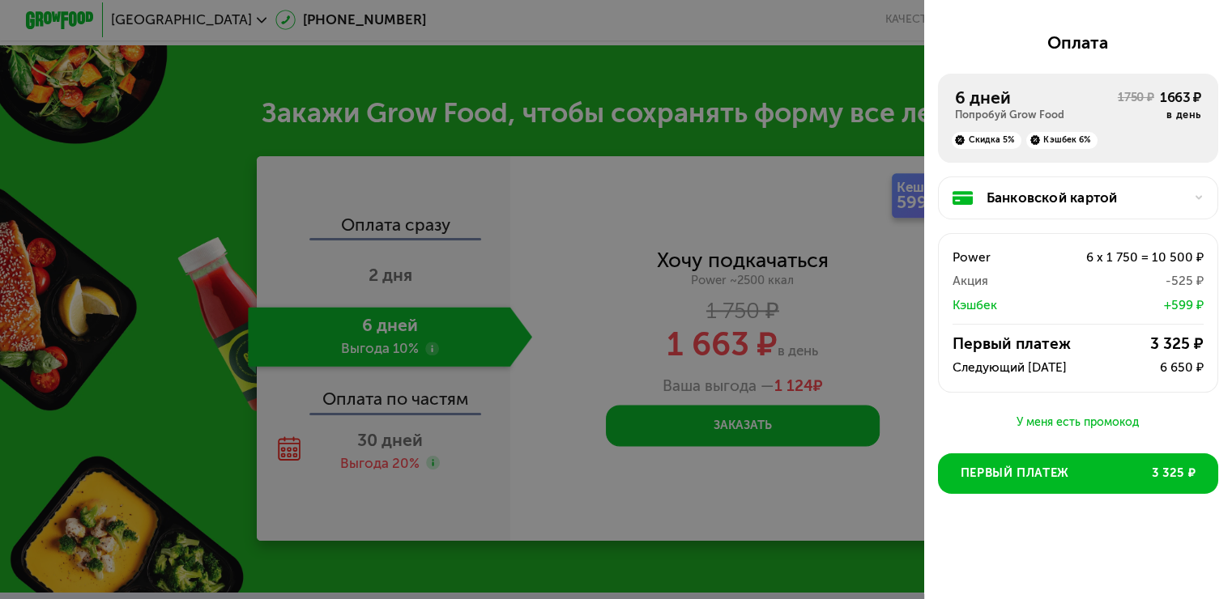
click at [1039, 416] on div "У меня есть промокод" at bounding box center [1078, 422] width 280 height 19
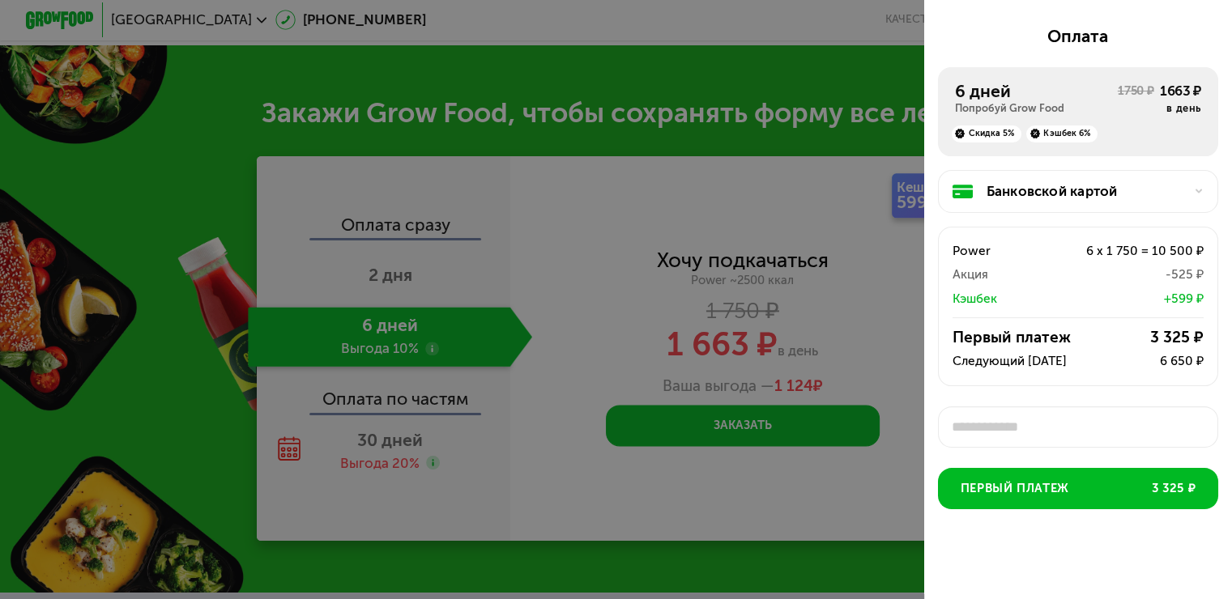
scroll to position [264, 0]
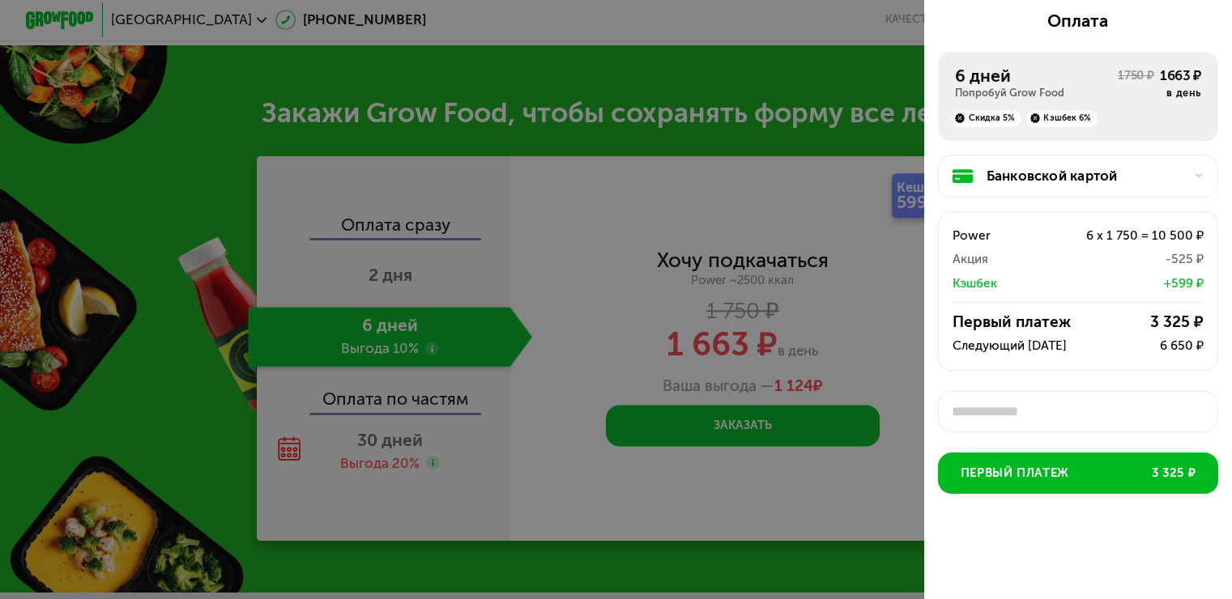
type input "*"
type input "********"
click at [1172, 410] on div "Применить" at bounding box center [1170, 411] width 65 height 17
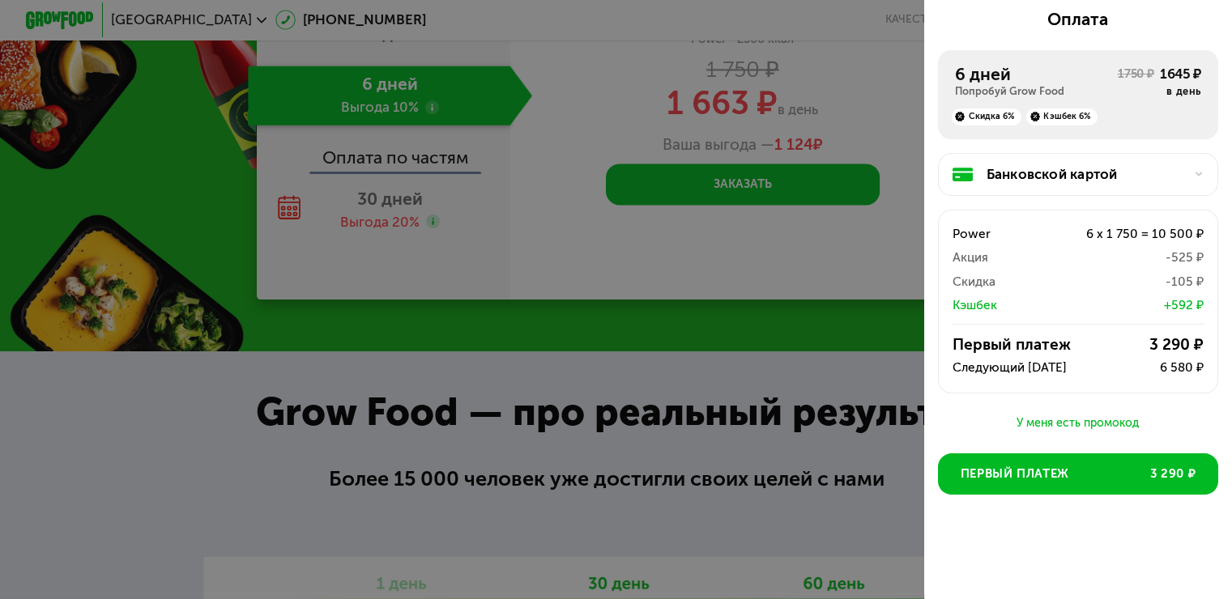
scroll to position [2170, 0]
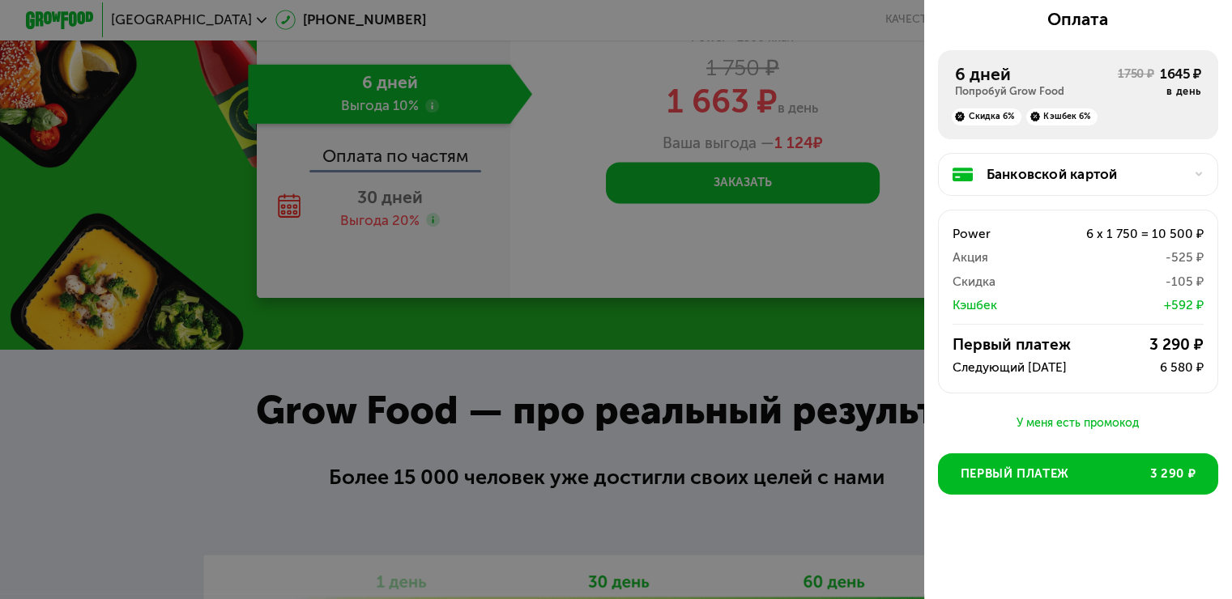
click at [1169, 172] on div "Банковской картой" at bounding box center [1078, 174] width 280 height 43
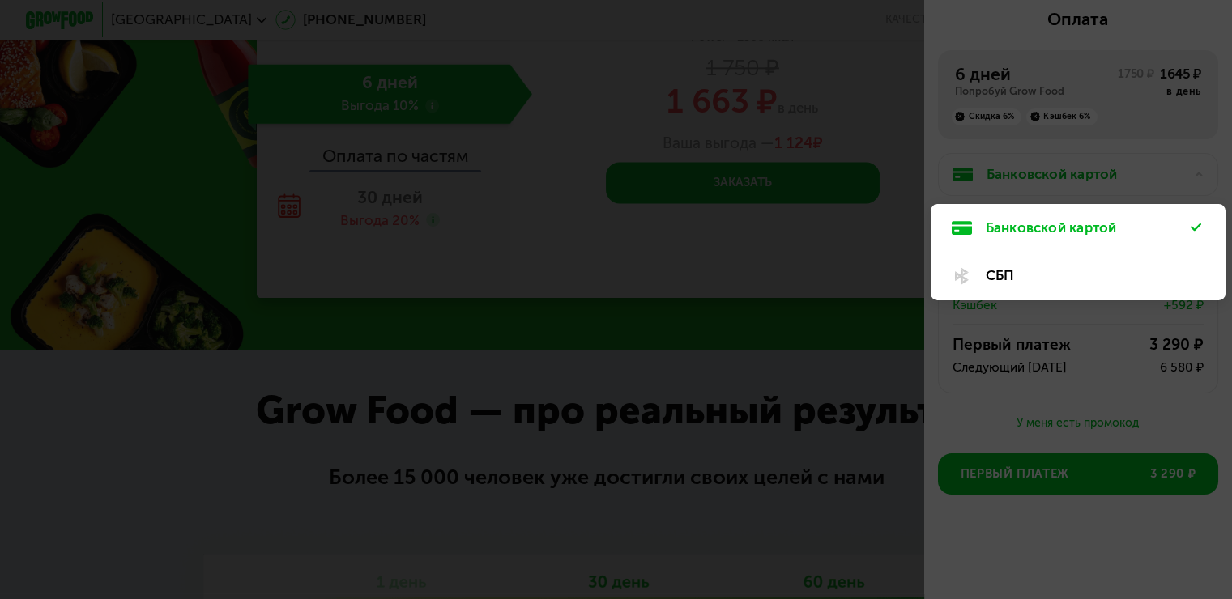
click at [1173, 170] on div at bounding box center [616, 299] width 1232 height 599
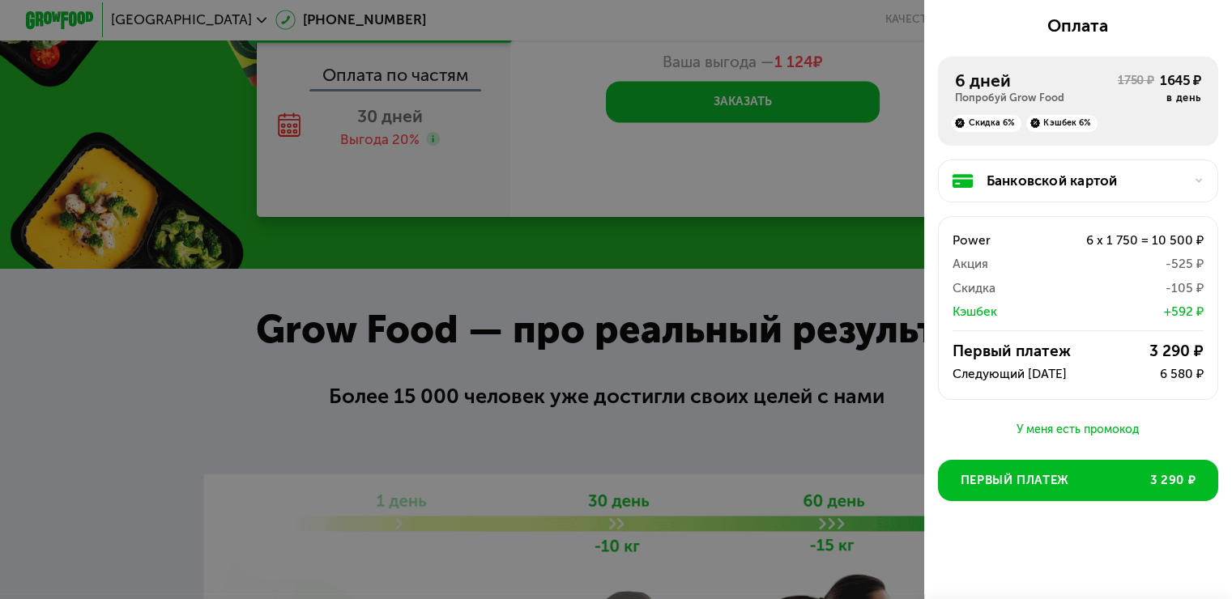
scroll to position [266, 0]
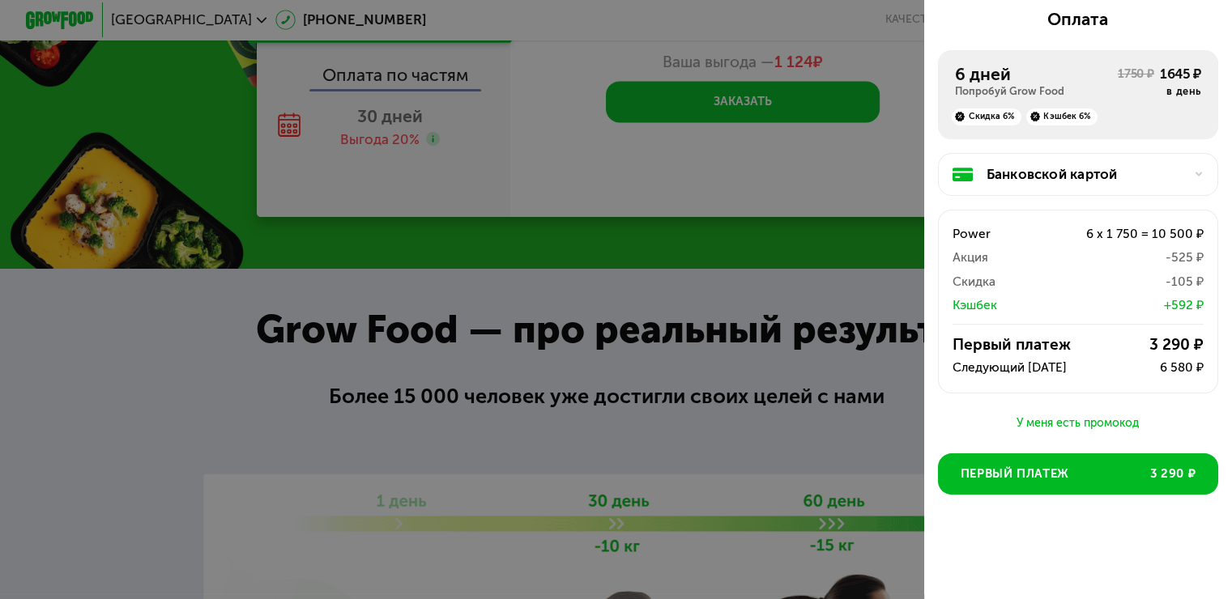
click at [1074, 423] on div "У меня есть промокод" at bounding box center [1078, 423] width 280 height 19
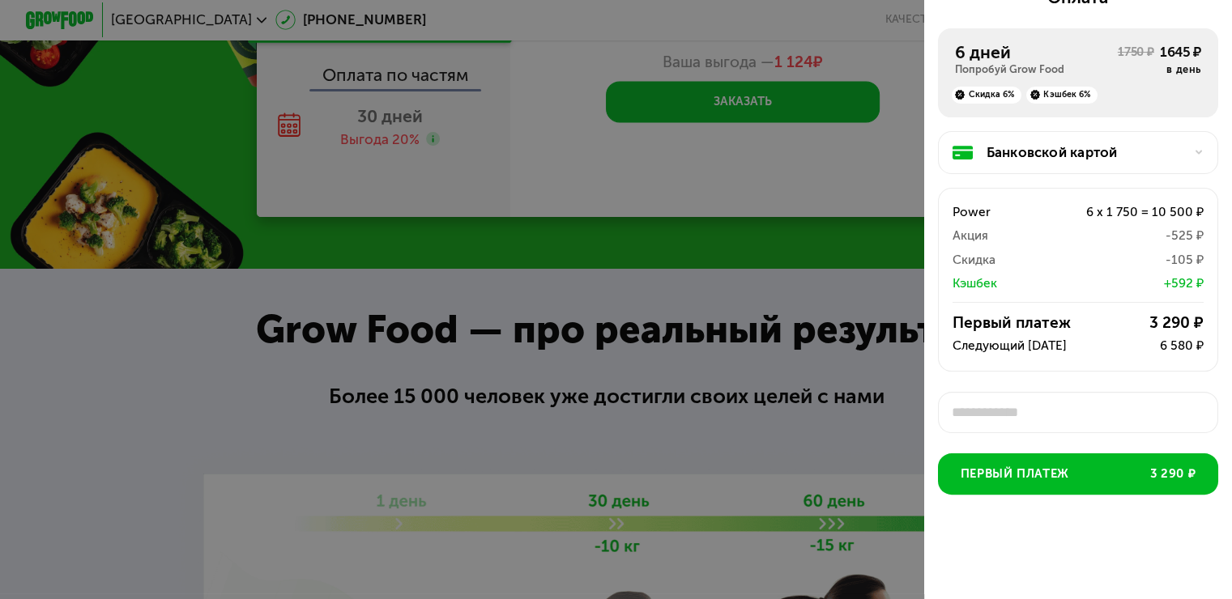
click at [1069, 432] on div "Первая доставка [DATE] • 18:00-23:00 пр-кт Науки, 8к3 *** Бесплатная доставка […" at bounding box center [1078, 177] width 308 height 832
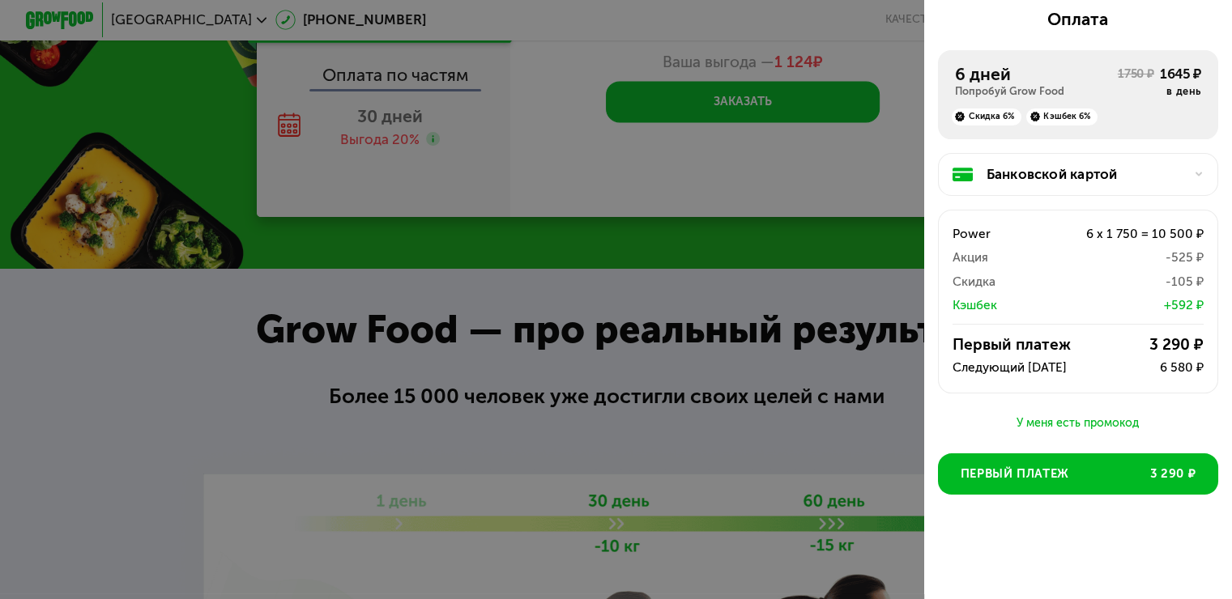
click at [1070, 415] on div "У меня есть промокод" at bounding box center [1078, 423] width 280 height 19
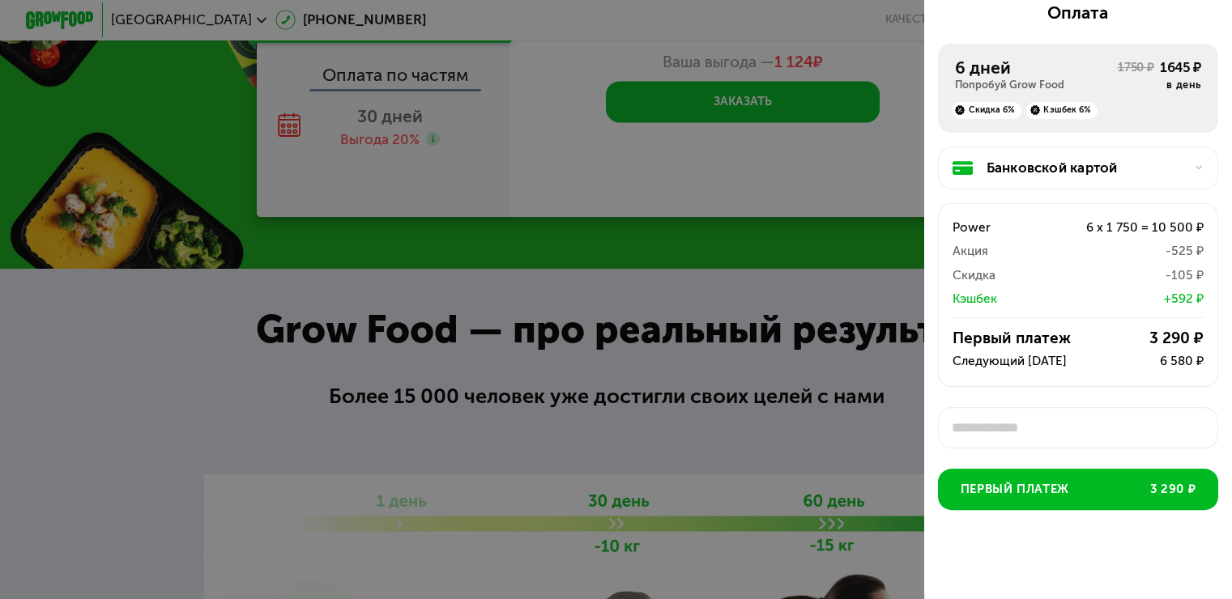
scroll to position [288, 0]
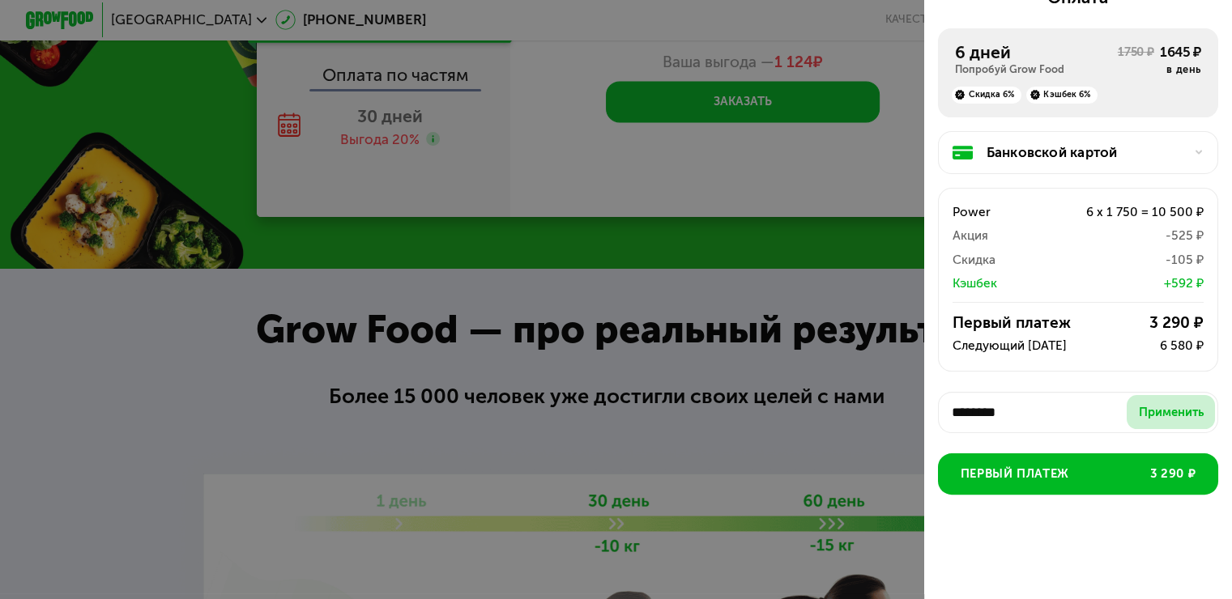
type input "********"
click at [1138, 410] on div "Применить" at bounding box center [1170, 412] width 65 height 17
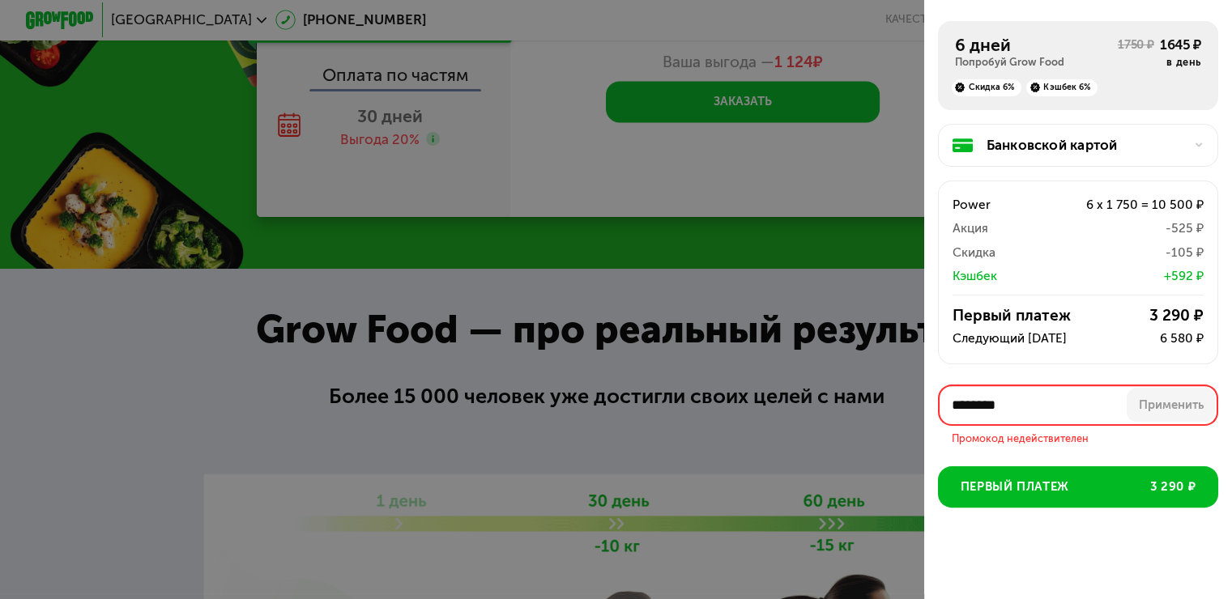
drag, startPoint x: 1067, startPoint y: 415, endPoint x: 942, endPoint y: 426, distance: 125.2
click at [945, 425] on div "******** Применить Промокод недействителен" at bounding box center [1078, 416] width 280 height 62
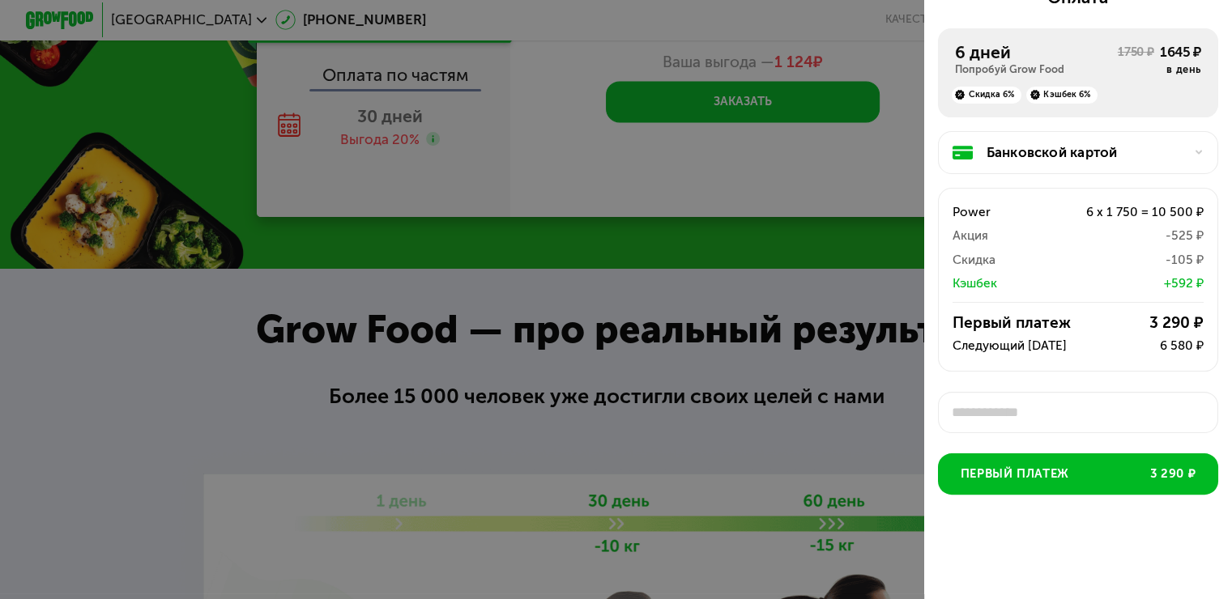
click at [1026, 576] on div "Первая доставка [DATE] • 18:00-23:00 пр-кт Науки, 8к3 *** Бесплатная доставка […" at bounding box center [1078, 177] width 308 height 832
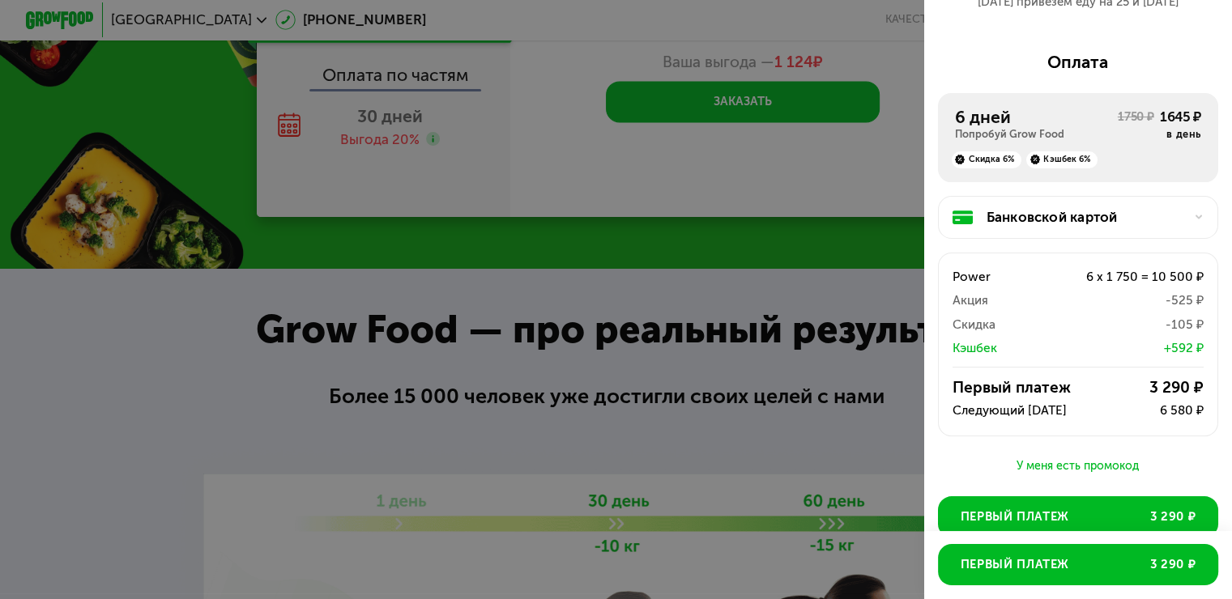
scroll to position [266, 0]
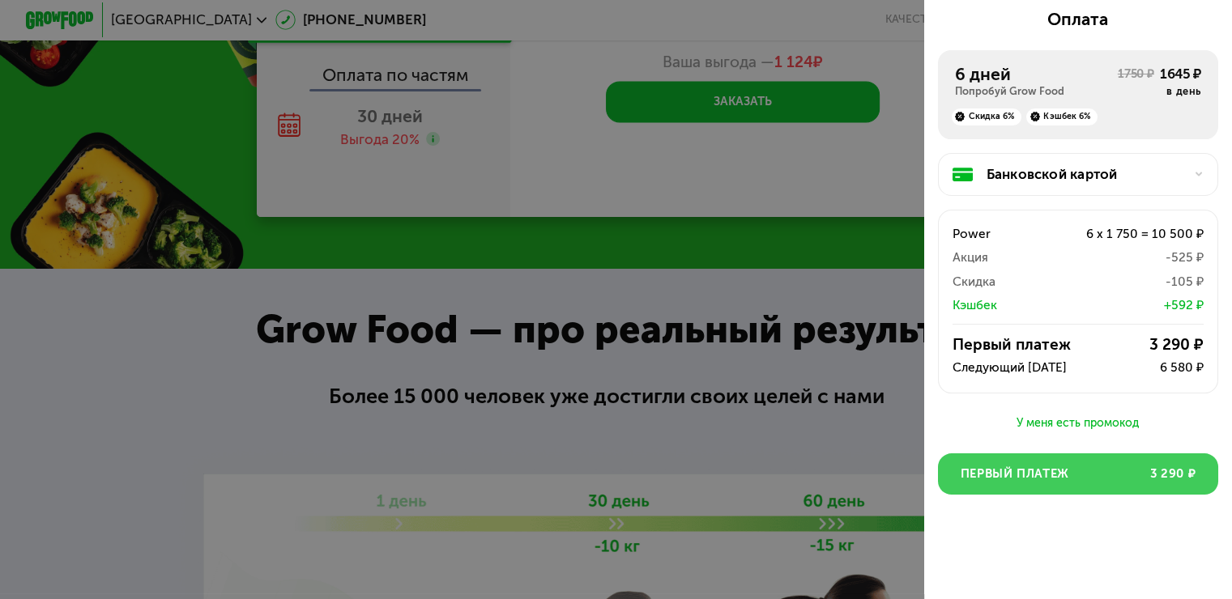
click at [1066, 471] on span "Первый платеж" at bounding box center [1014, 474] width 109 height 17
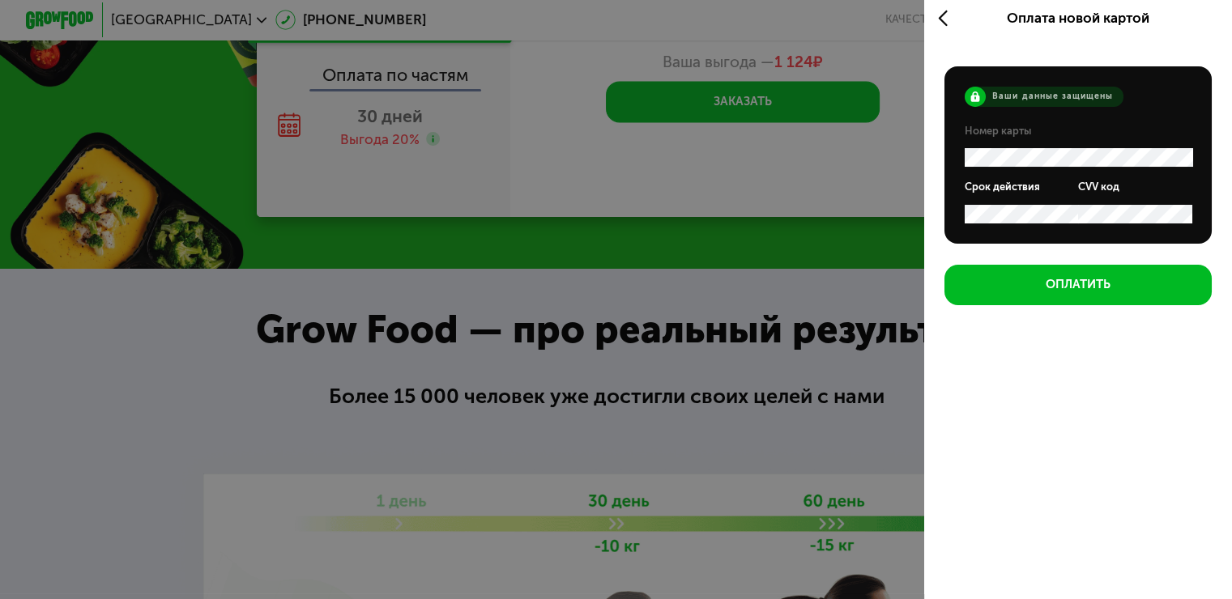
scroll to position [6, 0]
click at [1074, 452] on div "Оплата новой картой Ваши данные защищены Номер карты Срок действия CVV код Опла…" at bounding box center [1078, 293] width 308 height 599
click at [947, 18] on icon at bounding box center [947, 18] width 19 height 20
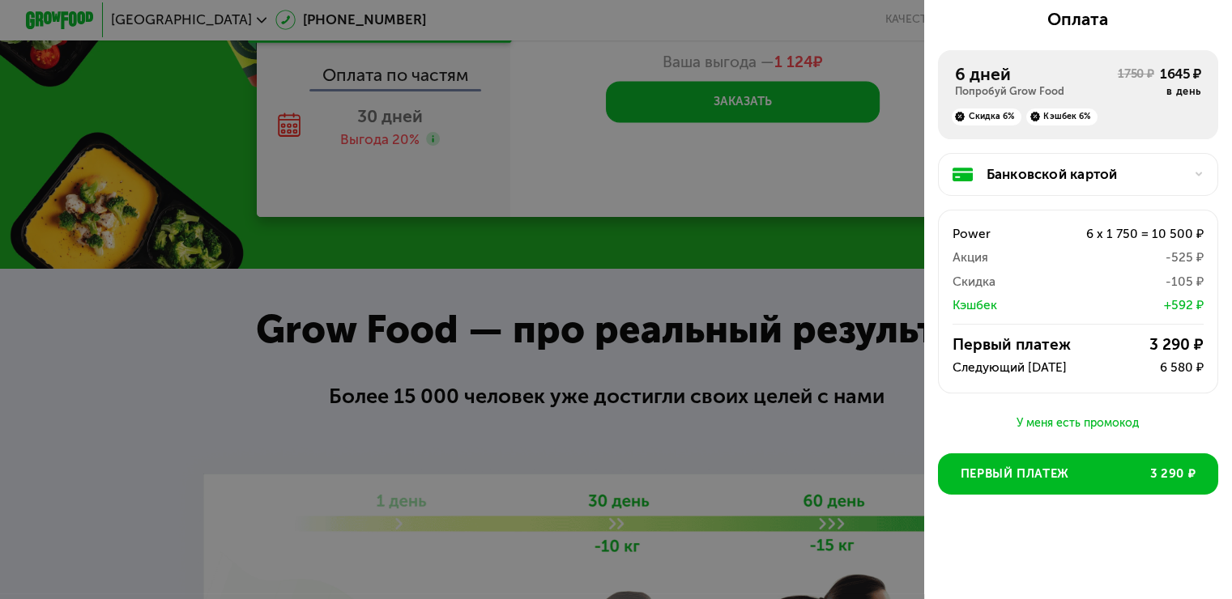
click at [900, 88] on div at bounding box center [616, 299] width 1232 height 599
click at [826, 258] on div at bounding box center [616, 299] width 1232 height 599
